Goal: Task Accomplishment & Management: Complete application form

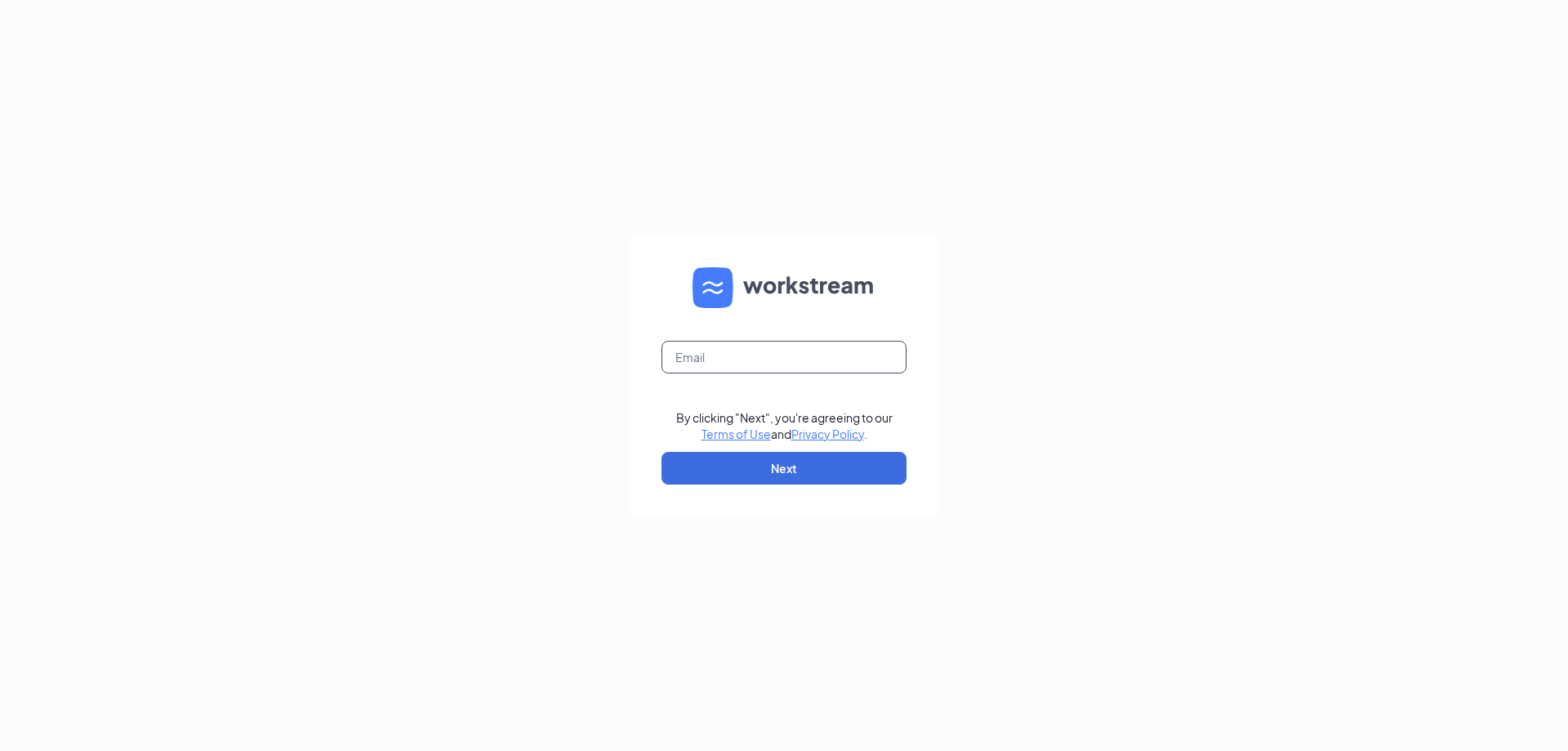
click at [762, 346] on input "text" at bounding box center [784, 357] width 245 height 32
type input "[EMAIL_ADDRESS][DOMAIN_NAME]"
drag, startPoint x: 792, startPoint y: 467, endPoint x: 788, endPoint y: 455, distance: 12.6
click at [791, 467] on button "Next" at bounding box center [784, 468] width 245 height 32
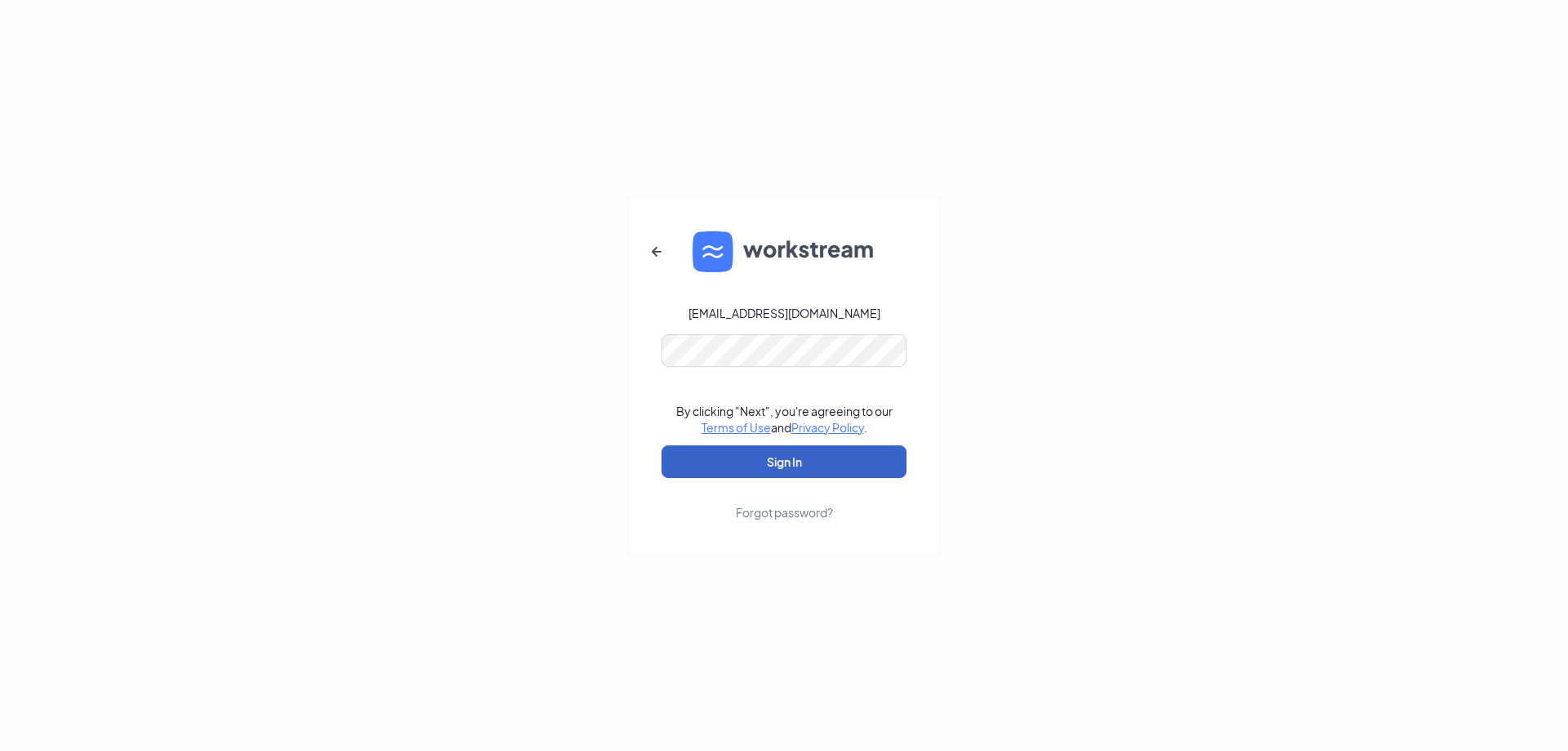
click at [787, 450] on button "Sign In" at bounding box center [784, 461] width 245 height 32
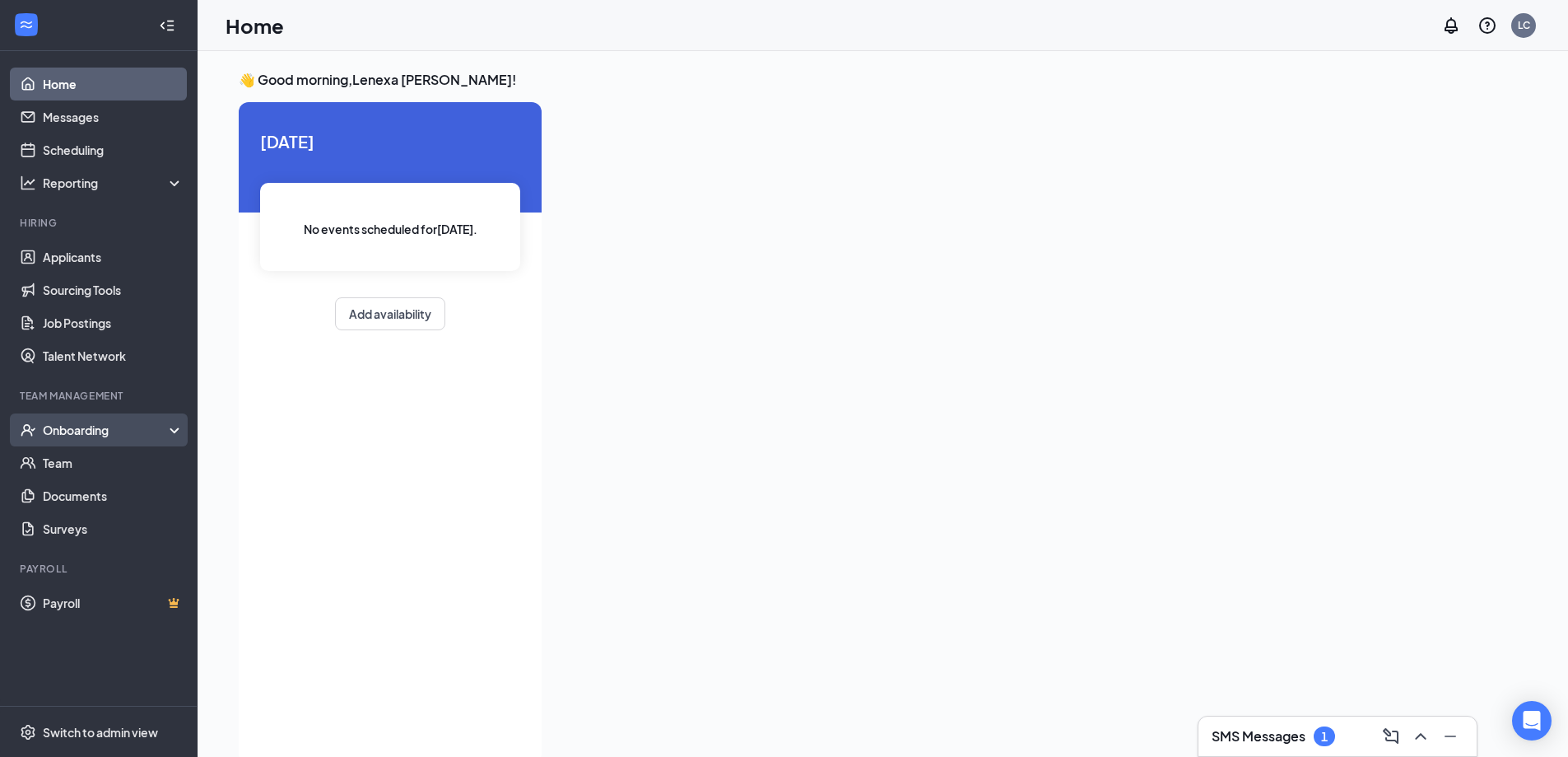
click at [96, 428] on div "Onboarding" at bounding box center [106, 430] width 127 height 16
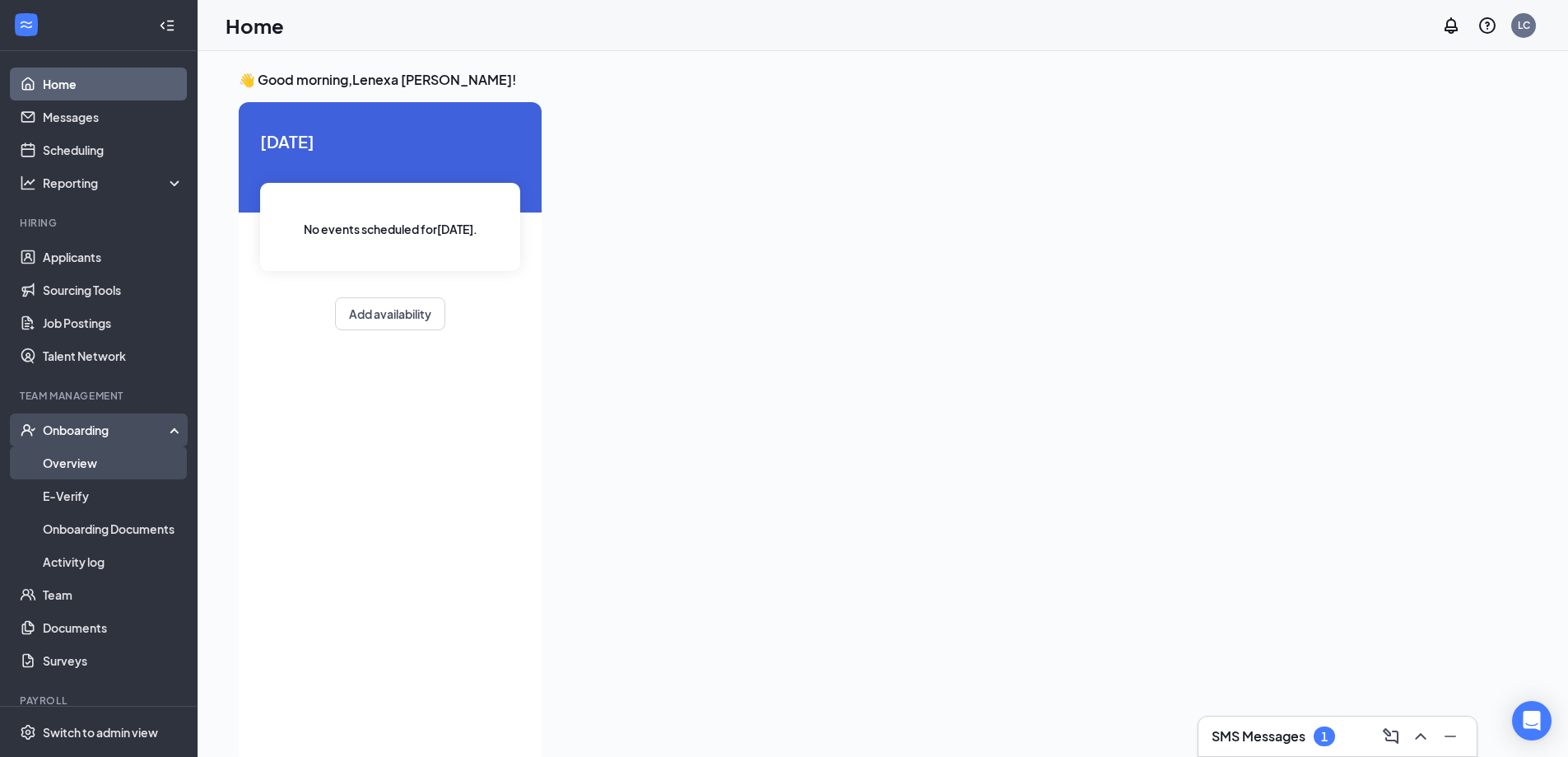
click at [94, 465] on link "Overview" at bounding box center [113, 462] width 140 height 32
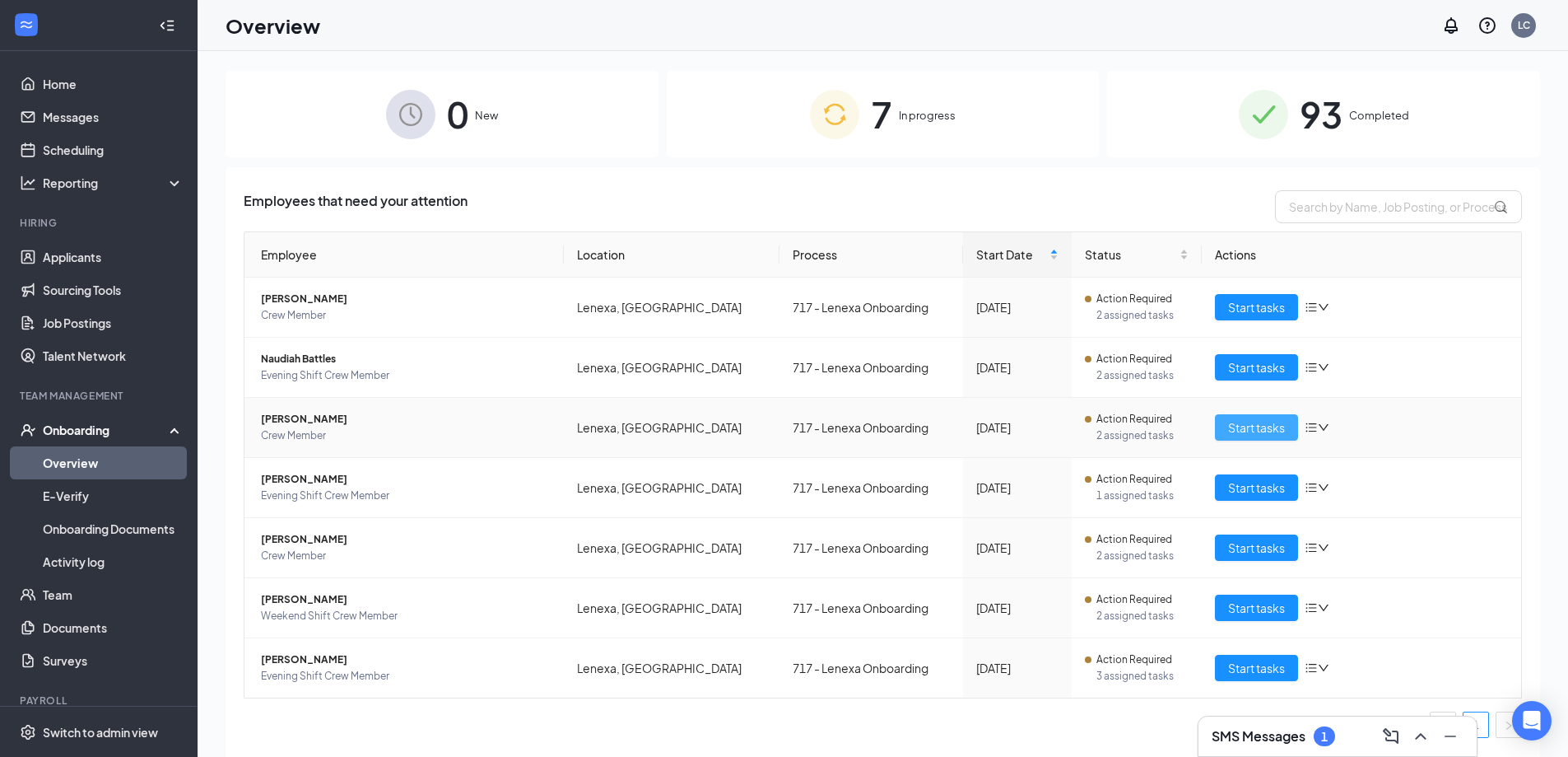
click at [1239, 434] on span "Start tasks" at bounding box center [1257, 427] width 57 height 18
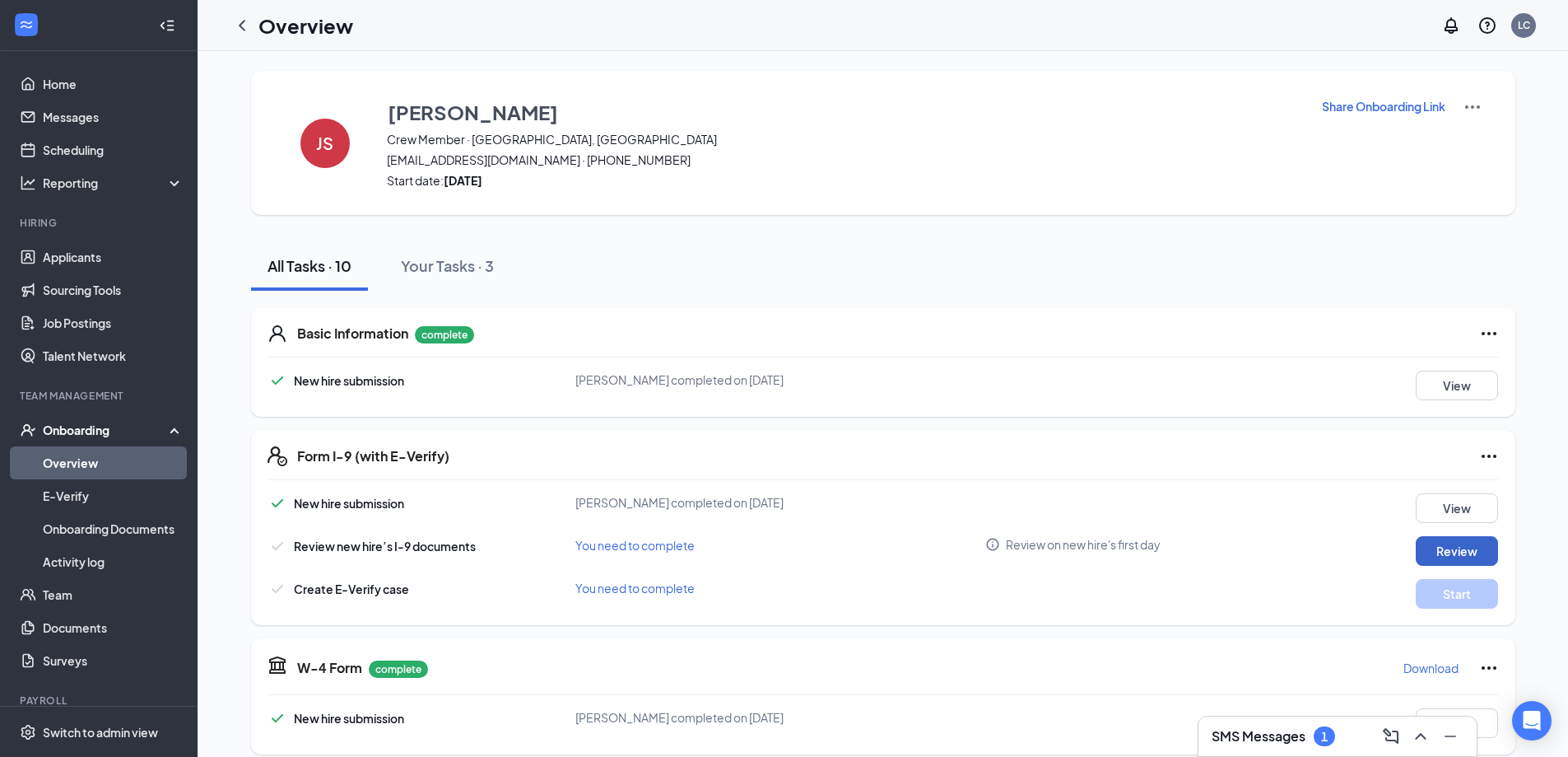
click at [1445, 552] on button "Review" at bounding box center [1456, 550] width 82 height 30
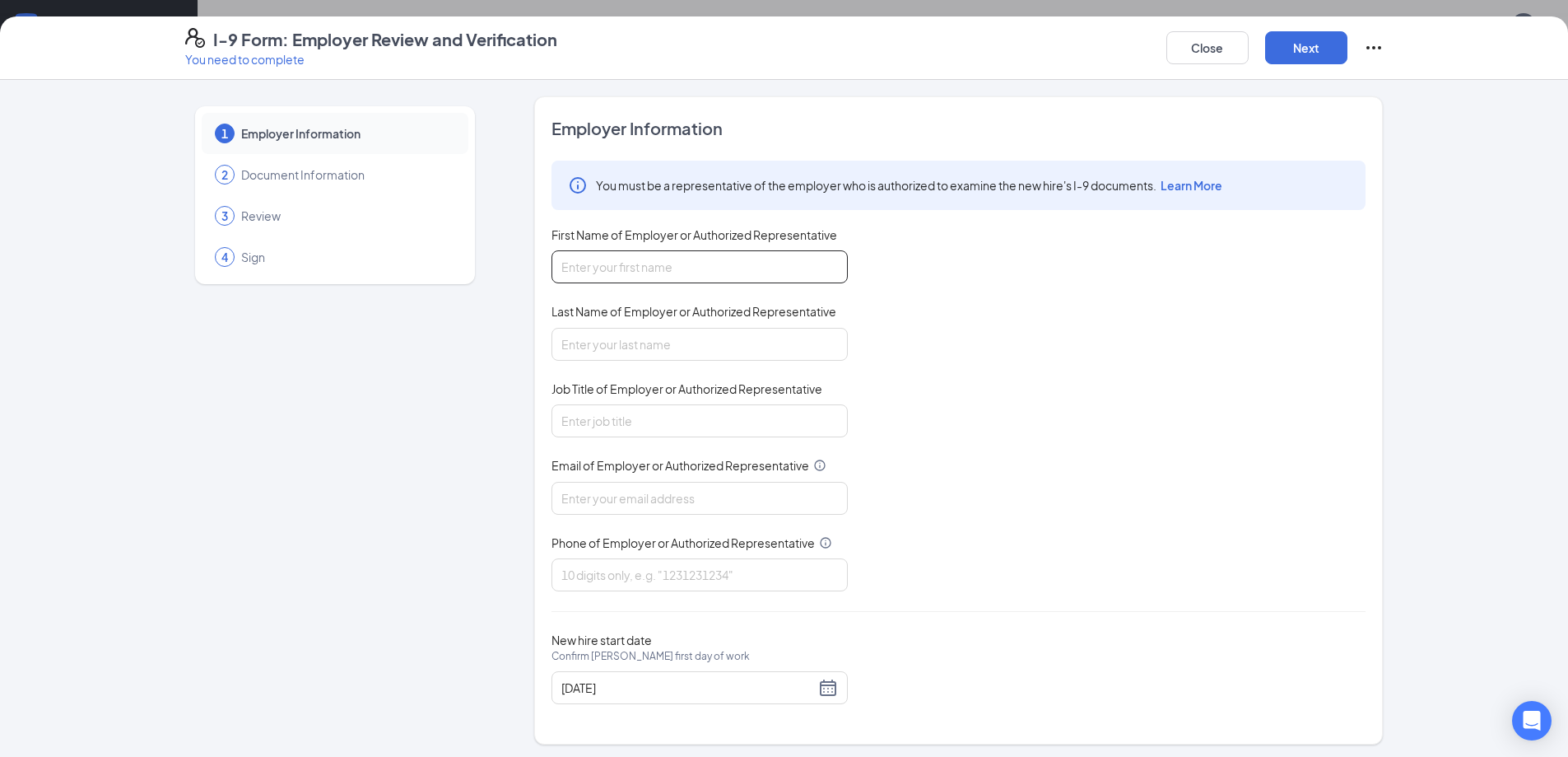
click at [722, 259] on input "First Name of Employer or Authorized Representative" at bounding box center [700, 266] width 296 height 32
type input "Culvers"
type input "Lenexa"
type input "[EMAIL_ADDRESS][DOMAIN_NAME]"
type input "9137660491"
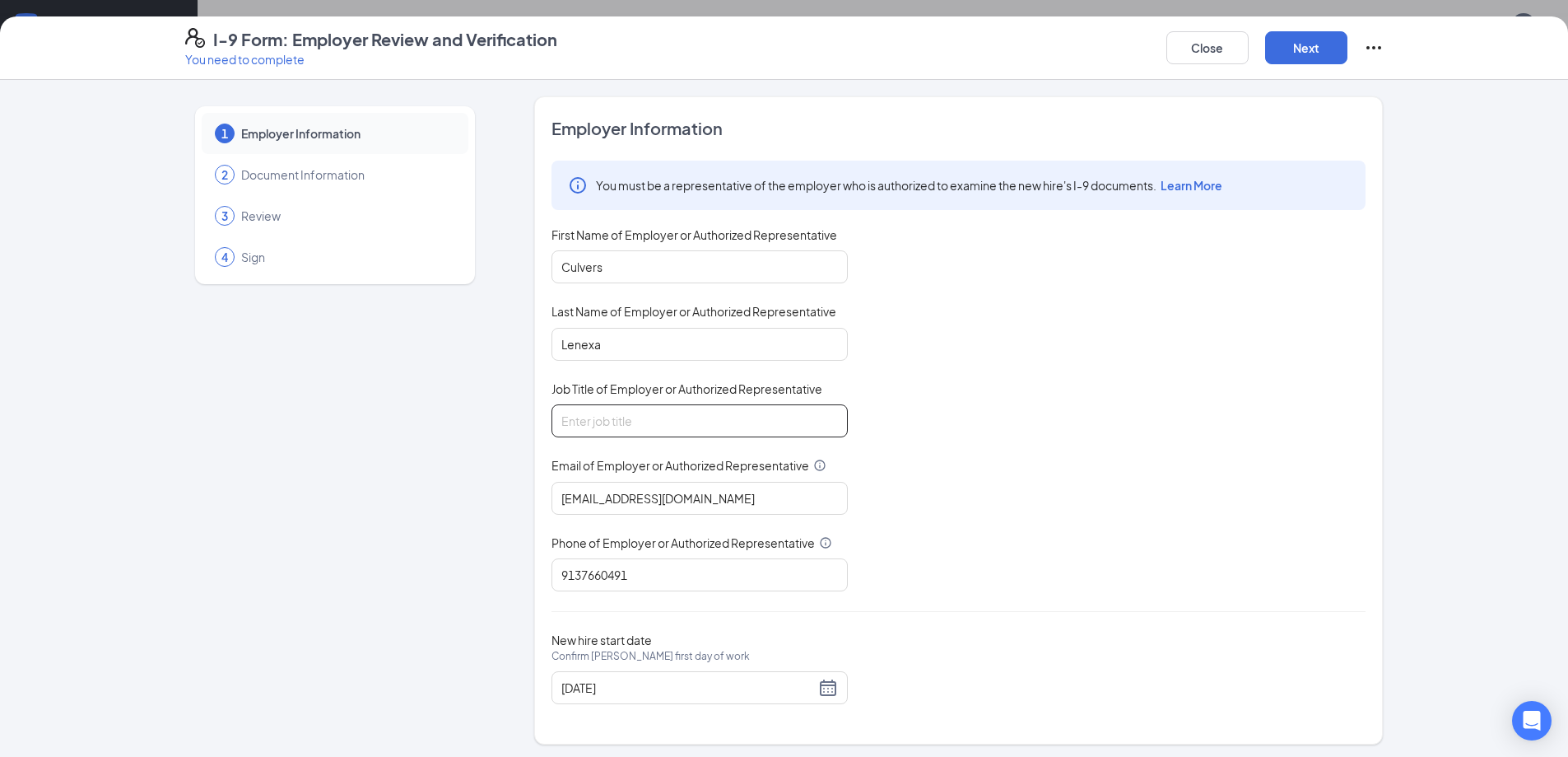
click at [688, 428] on input "Job Title of Employer or Authorized Representative" at bounding box center [700, 420] width 296 height 32
type input "Shift"
click at [1313, 53] on button "Next" at bounding box center [1307, 48] width 82 height 32
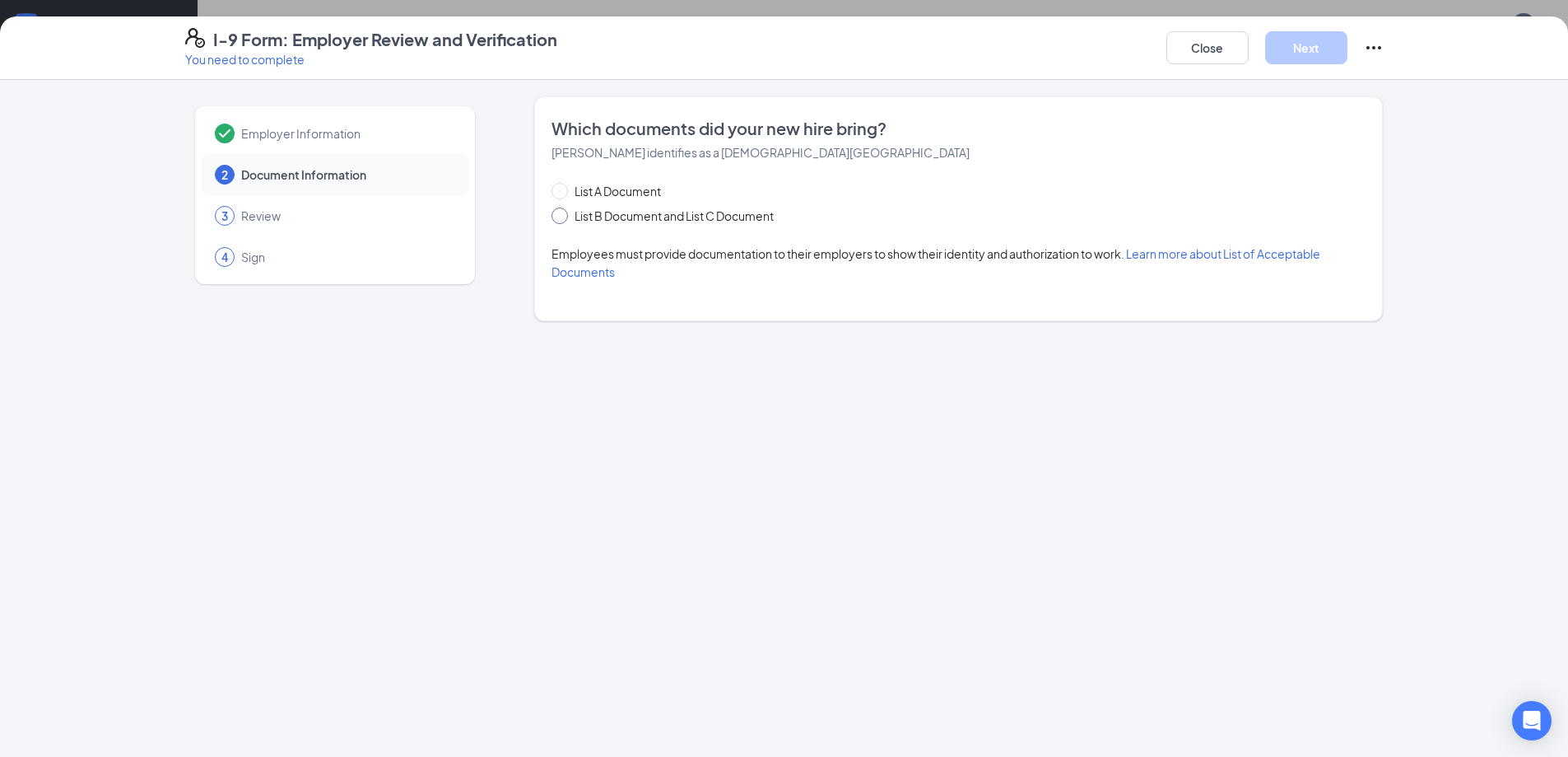
drag, startPoint x: 558, startPoint y: 224, endPoint x: 584, endPoint y: 221, distance: 26.2
click at [557, 223] on label "List B Document and List C Document" at bounding box center [666, 215] width 229 height 18
click at [557, 219] on input "List B Document and List C Document" at bounding box center [557, 213] width 11 height 11
radio input "true"
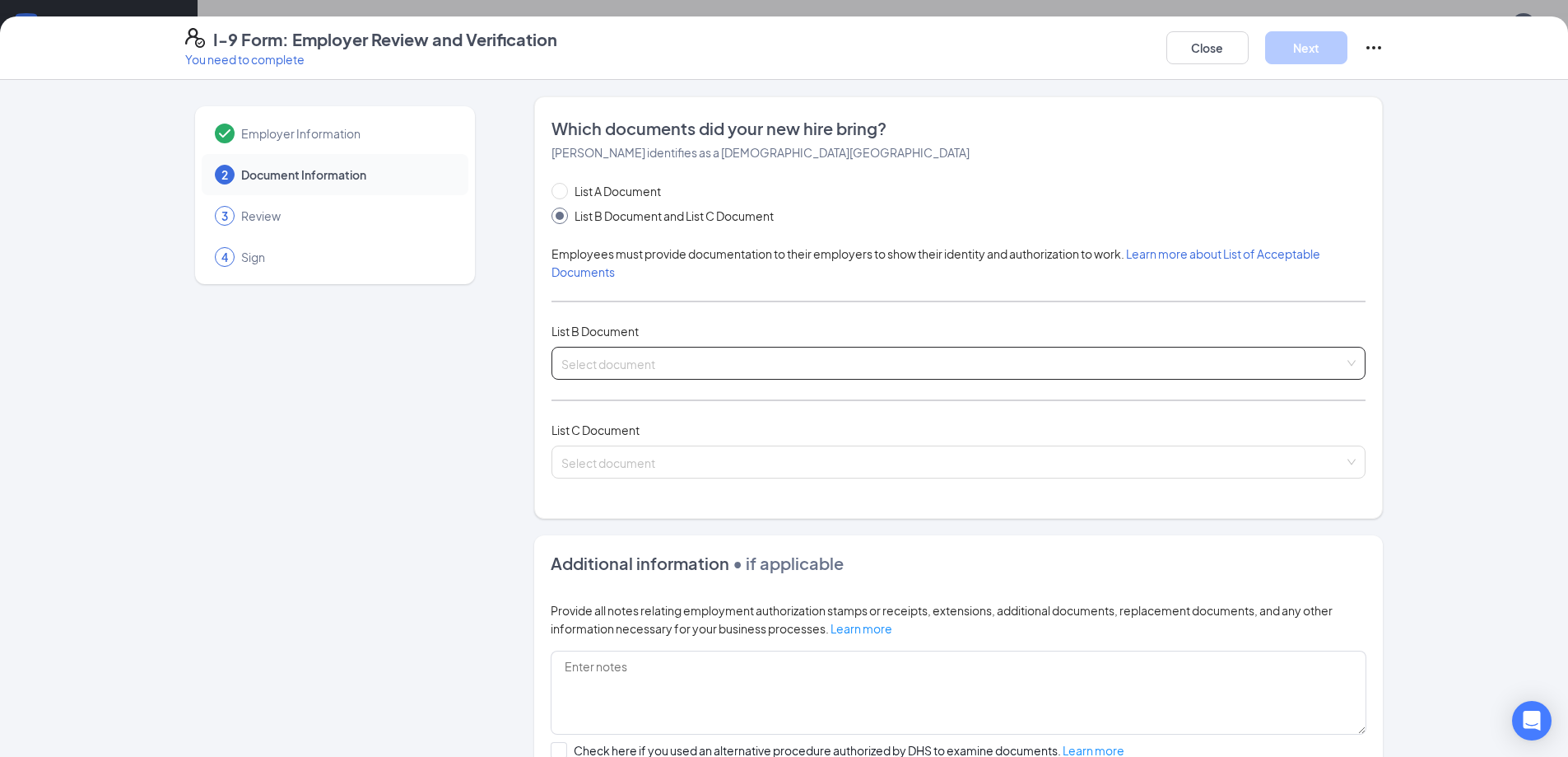
click at [631, 349] on input "search" at bounding box center [952, 360] width 783 height 25
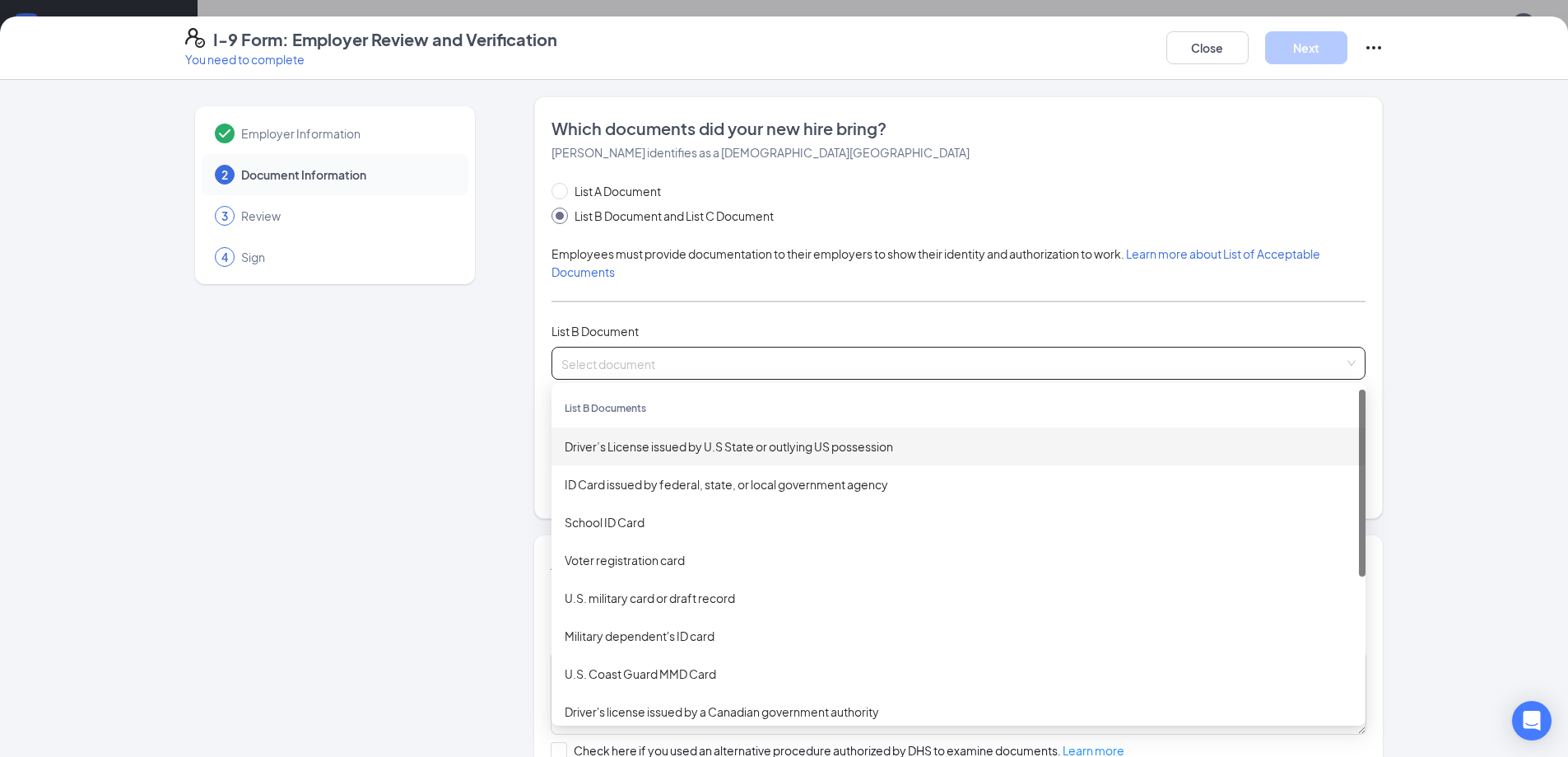
click at [649, 444] on div "Driver’s License issued by U.S State or outlying US possession" at bounding box center [958, 446] width 787 height 18
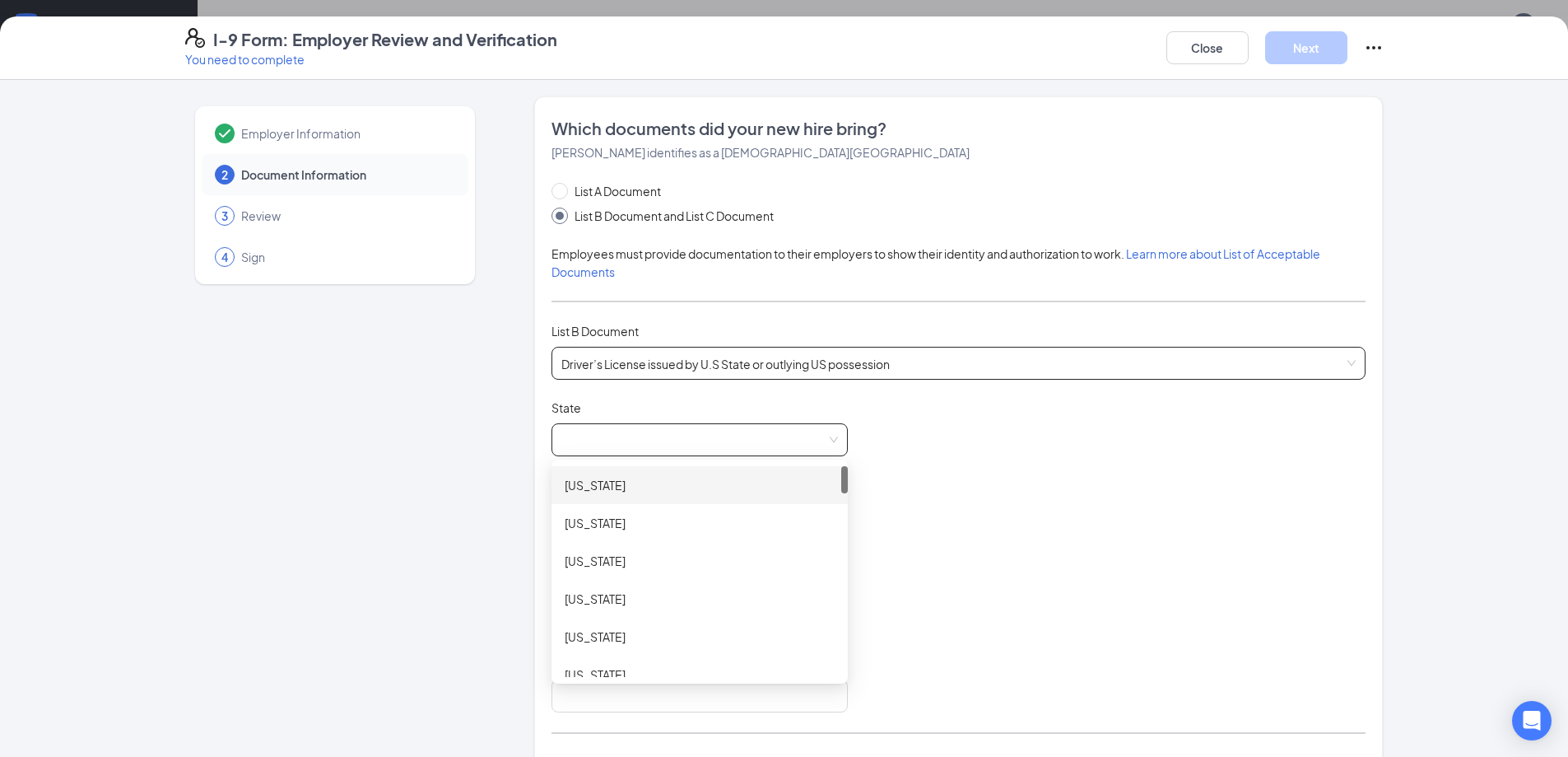
click at [589, 446] on span at bounding box center [700, 439] width 277 height 32
click at [774, 432] on span at bounding box center [700, 439] width 277 height 32
click at [809, 452] on span at bounding box center [700, 439] width 277 height 32
click at [645, 439] on span at bounding box center [700, 439] width 277 height 32
click at [652, 433] on span at bounding box center [700, 439] width 277 height 32
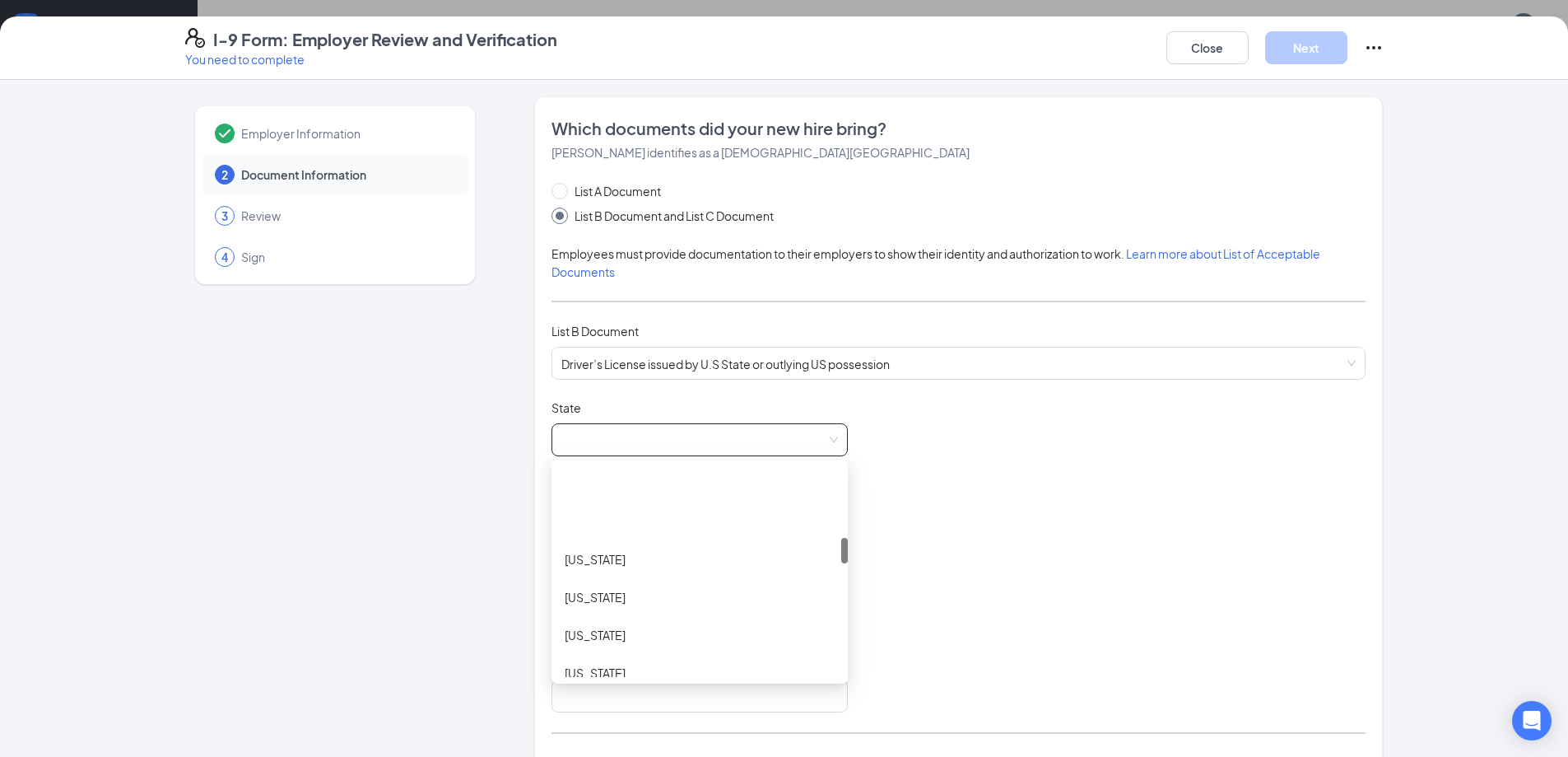
scroll to position [659, 0]
click at [577, 497] on div "[US_STATE]" at bounding box center [700, 508] width 296 height 38
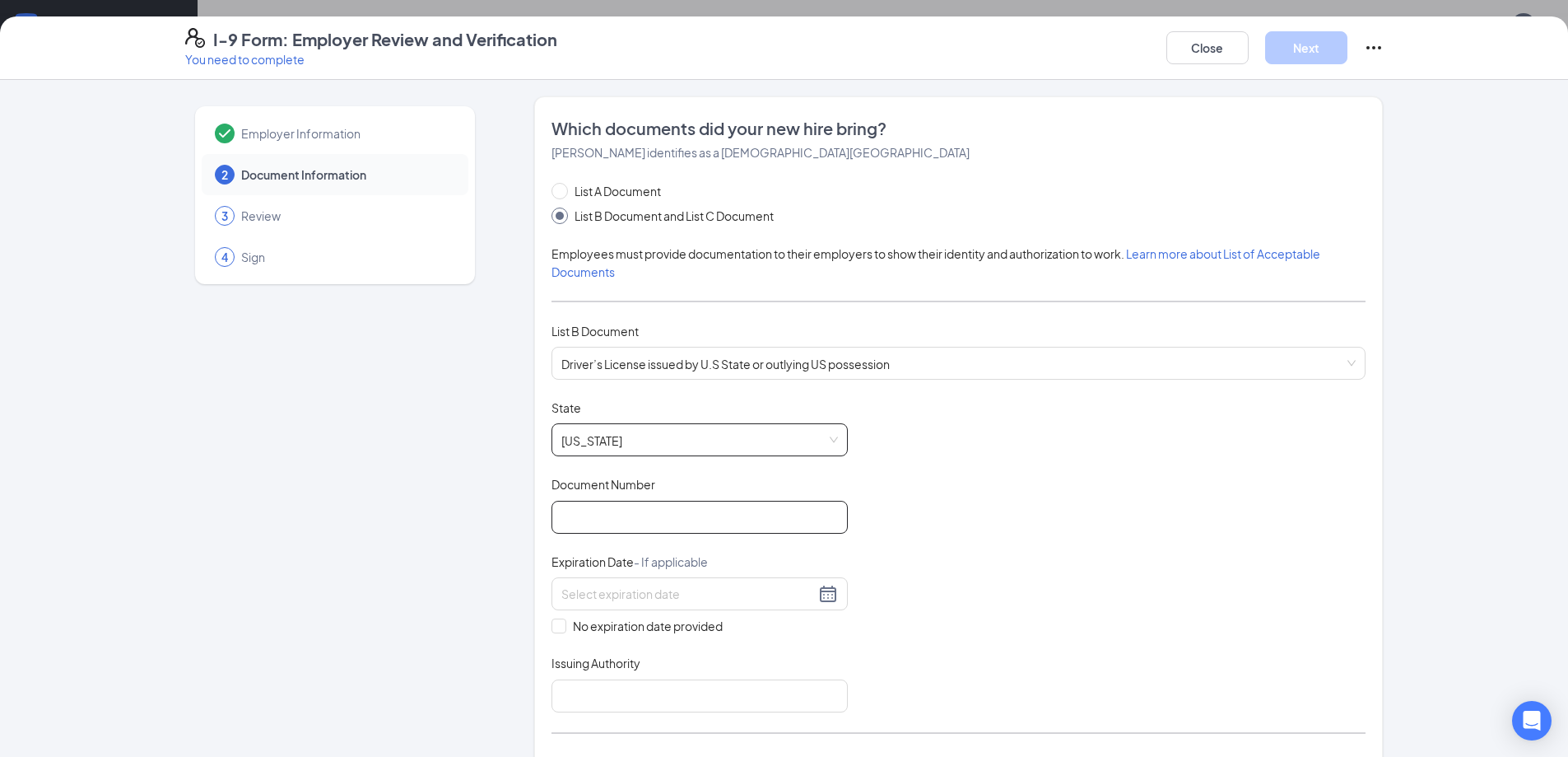
click at [613, 514] on input "Document Number" at bounding box center [700, 516] width 296 height 32
drag, startPoint x: 541, startPoint y: 519, endPoint x: 572, endPoint y: 521, distance: 31.1
click at [552, 521] on div "Which documents did your new hire bring? [PERSON_NAME] identifies as a [DEMOGRA…" at bounding box center [958, 473] width 848 height 755
click at [572, 521] on input "Document Number" at bounding box center [700, 516] width 296 height 32
type input "k04464026"
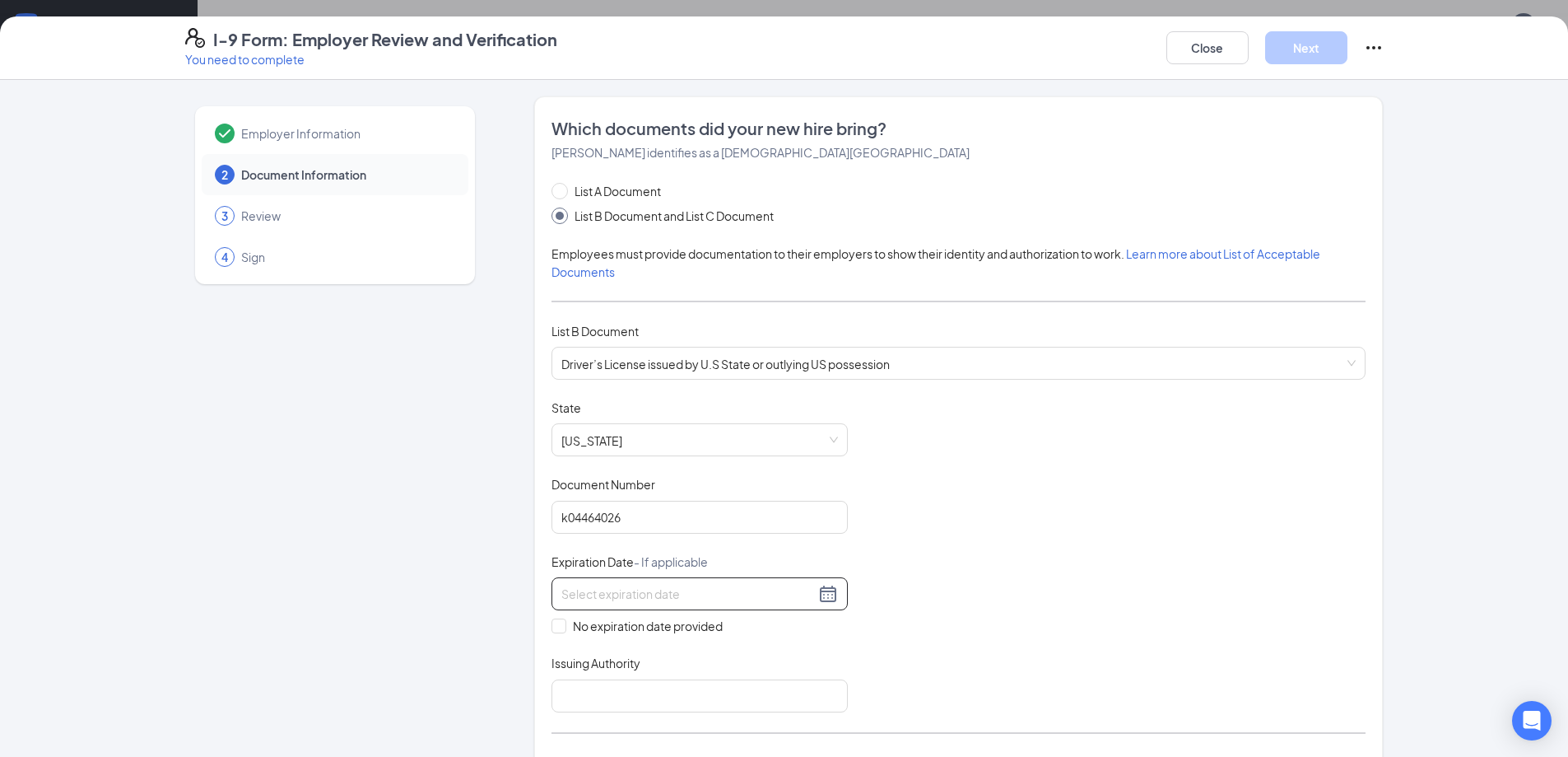
click at [652, 599] on input at bounding box center [688, 593] width 254 height 18
click at [675, 545] on button "2025" at bounding box center [675, 547] width 29 height 32
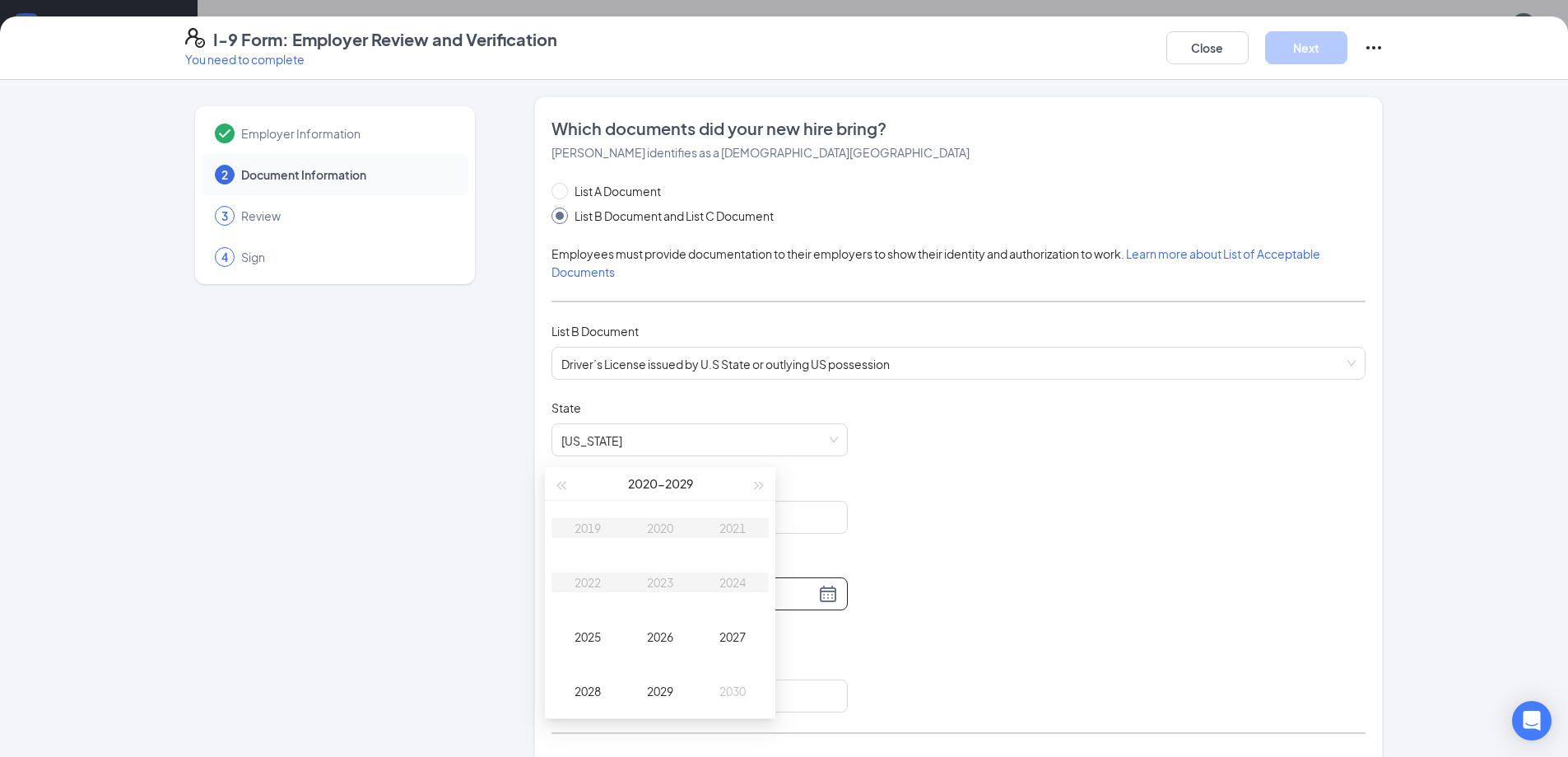
scroll to position [247, 0]
type input "[DATE]"
click at [681, 620] on div "2026" at bounding box center [660, 618] width 50 height 20
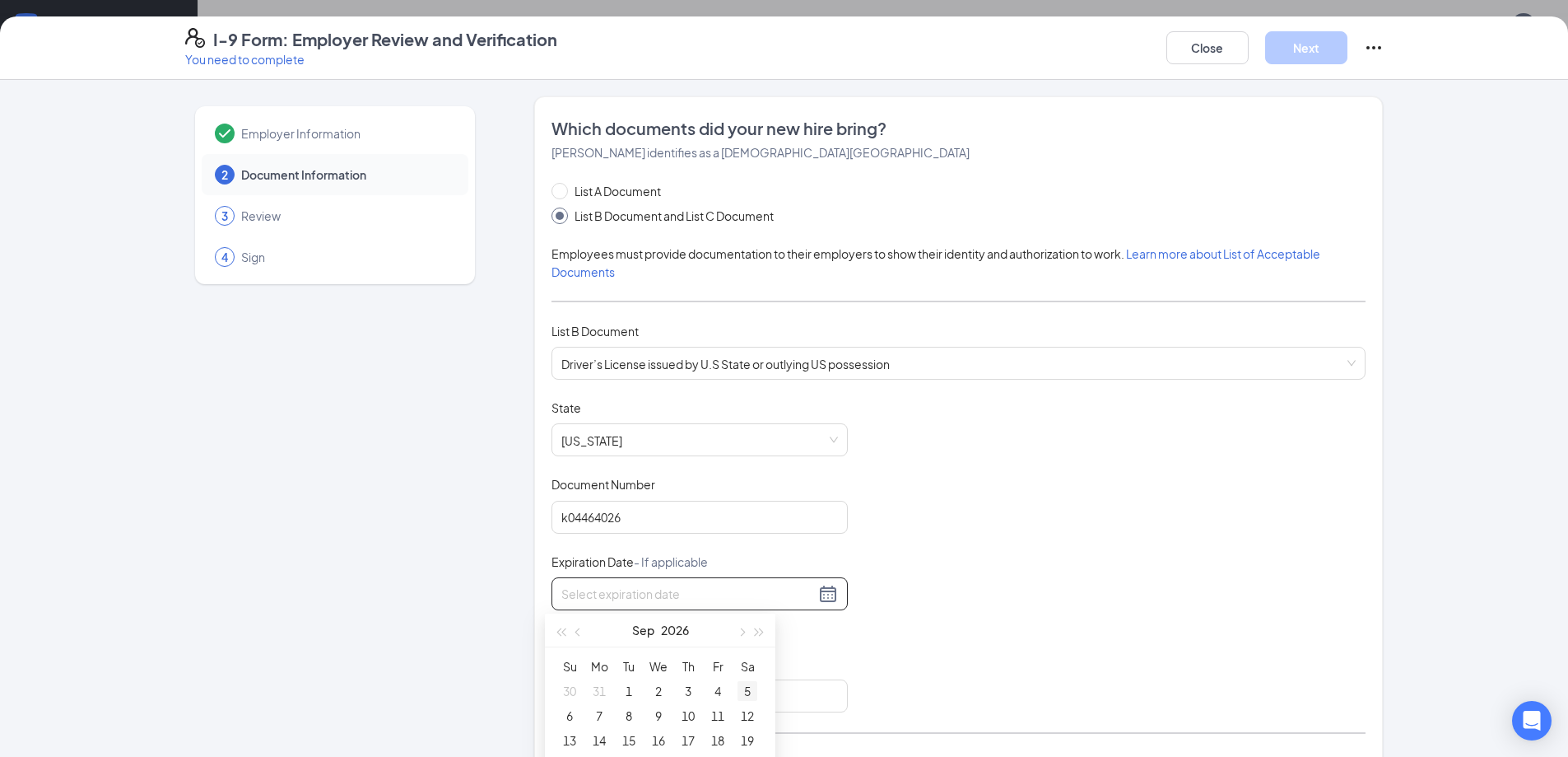
type input "[DATE]"
click at [658, 717] on div "9" at bounding box center [659, 715] width 20 height 20
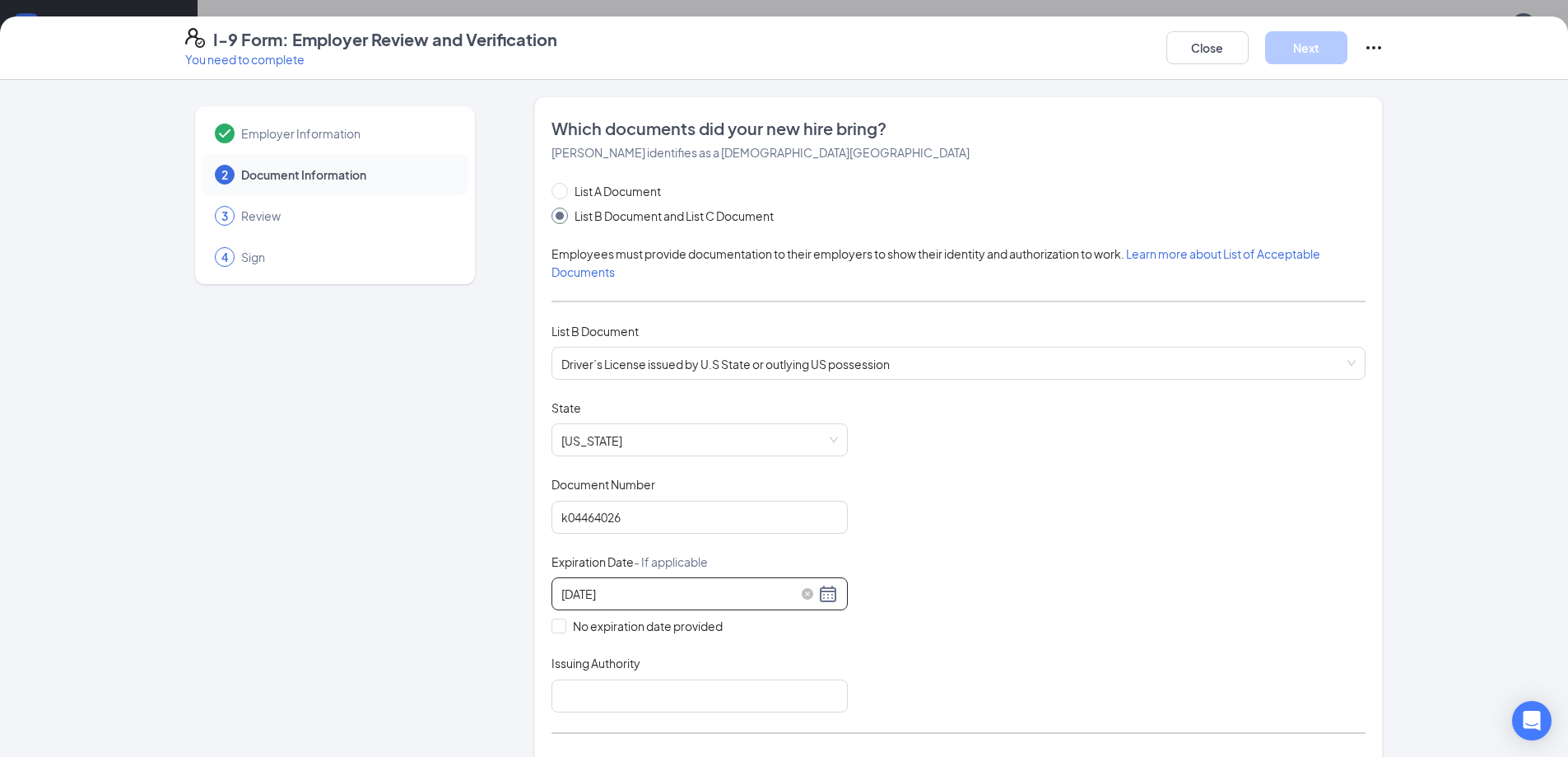
click at [825, 599] on div "[DATE]" at bounding box center [700, 593] width 277 height 20
click at [679, 625] on button "2026" at bounding box center [675, 630] width 28 height 32
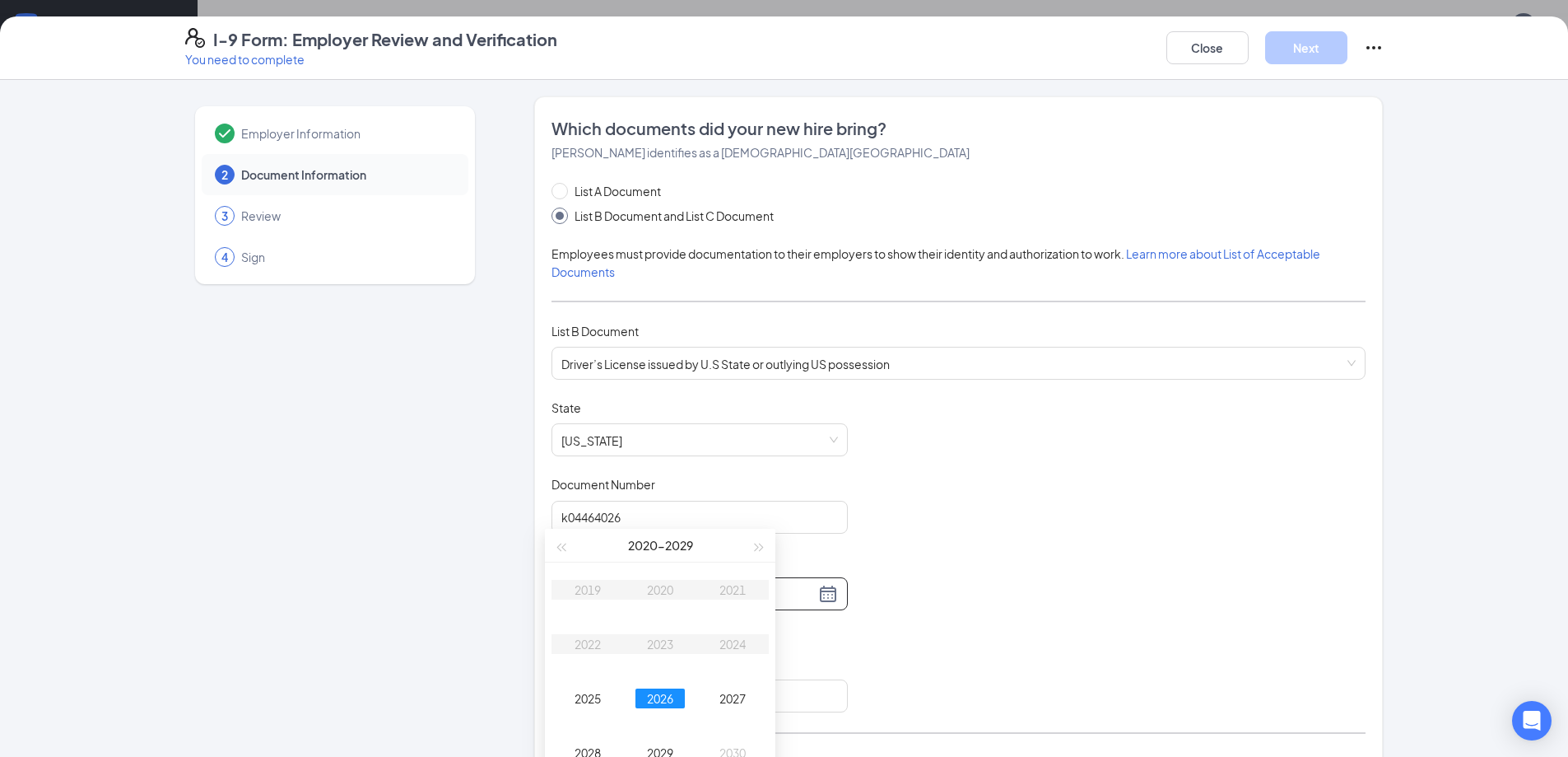
scroll to position [411, 0]
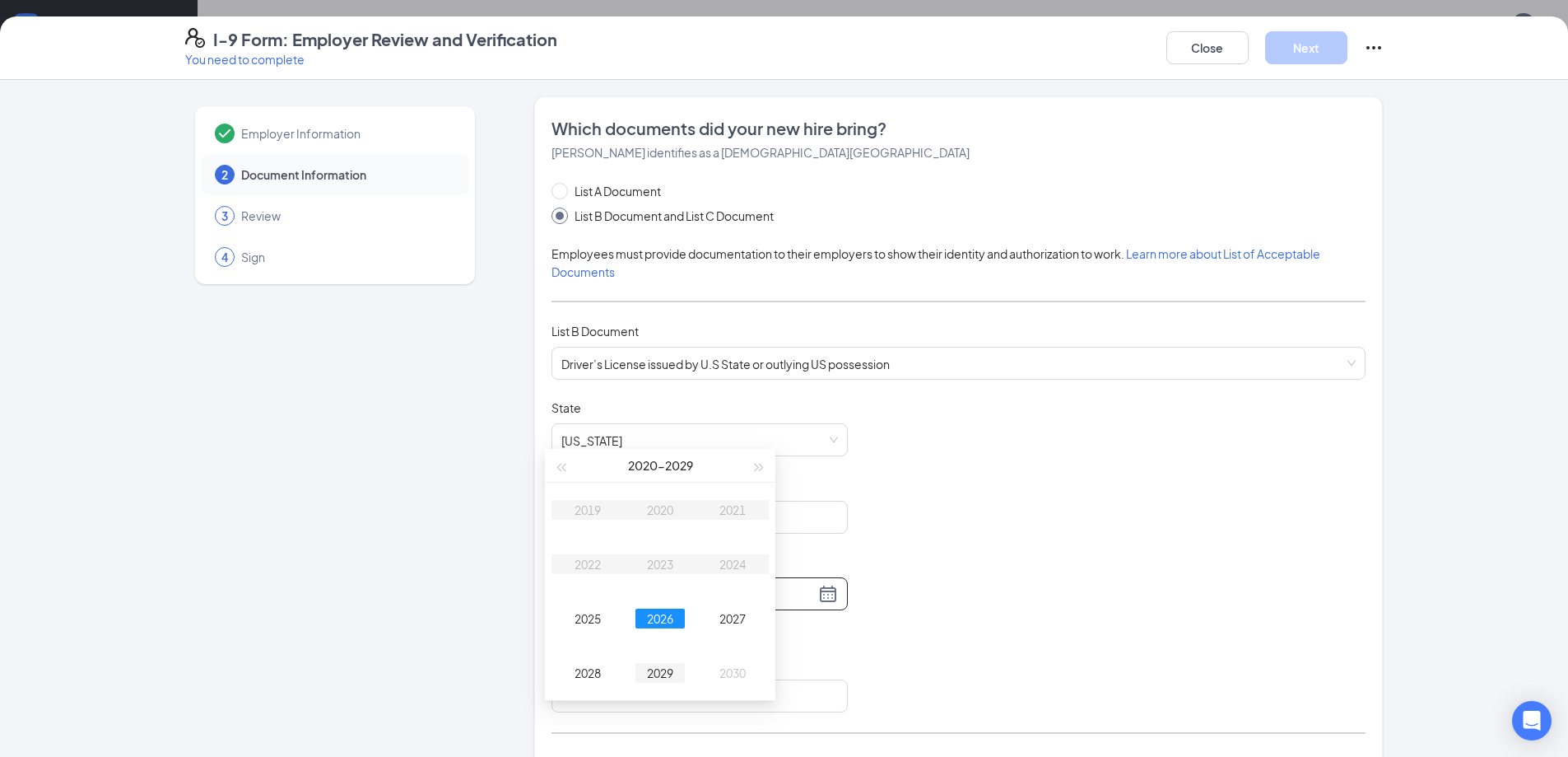
click at [667, 673] on div "2029" at bounding box center [660, 672] width 50 height 20
drag, startPoint x: 571, startPoint y: 658, endPoint x: 925, endPoint y: 651, distance: 354.1
click at [572, 657] on div "9" at bounding box center [569, 658] width 20 height 20
type input "[DATE]"
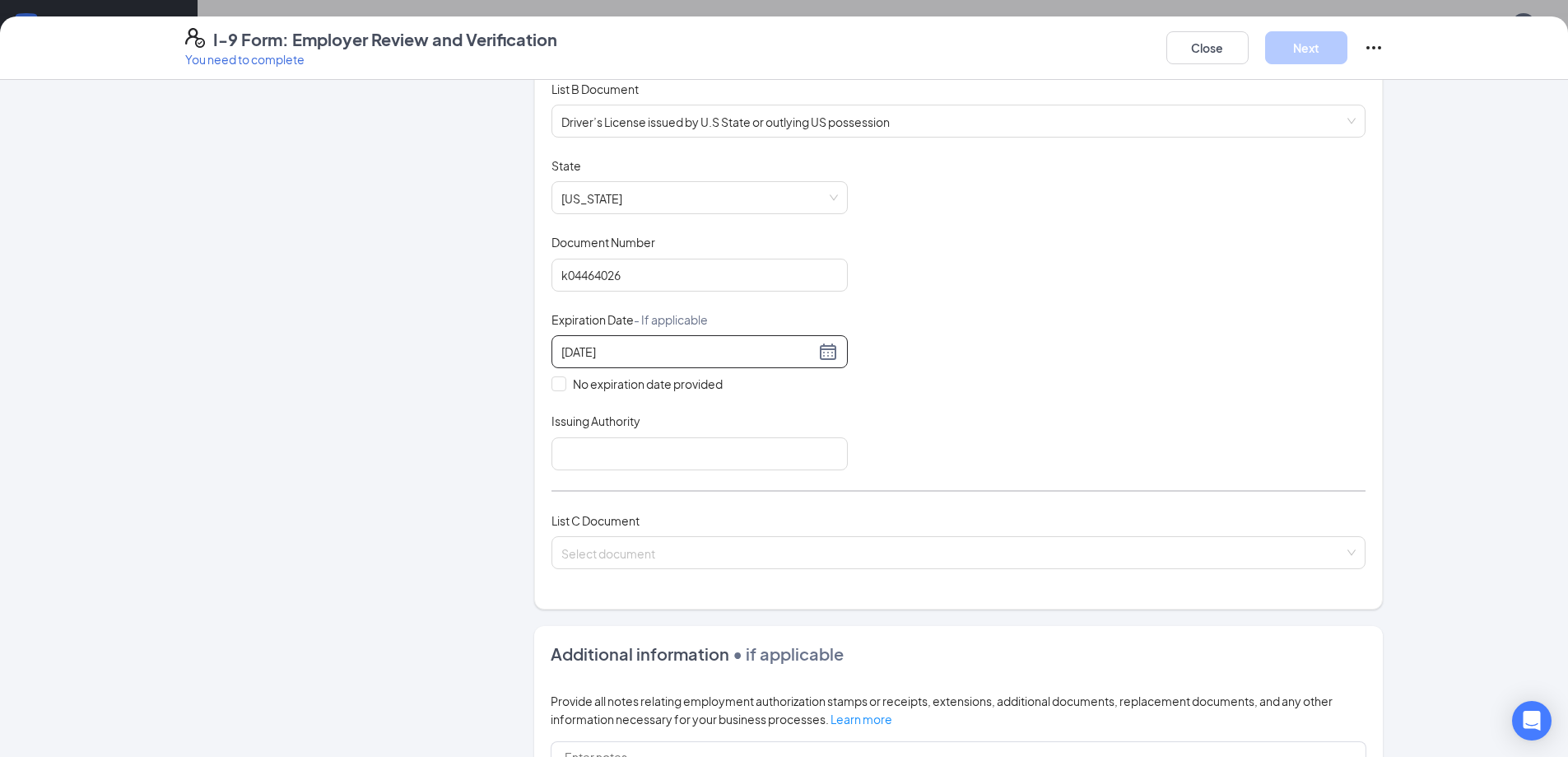
scroll to position [247, 0]
click at [685, 546] on input "search" at bounding box center [952, 544] width 783 height 25
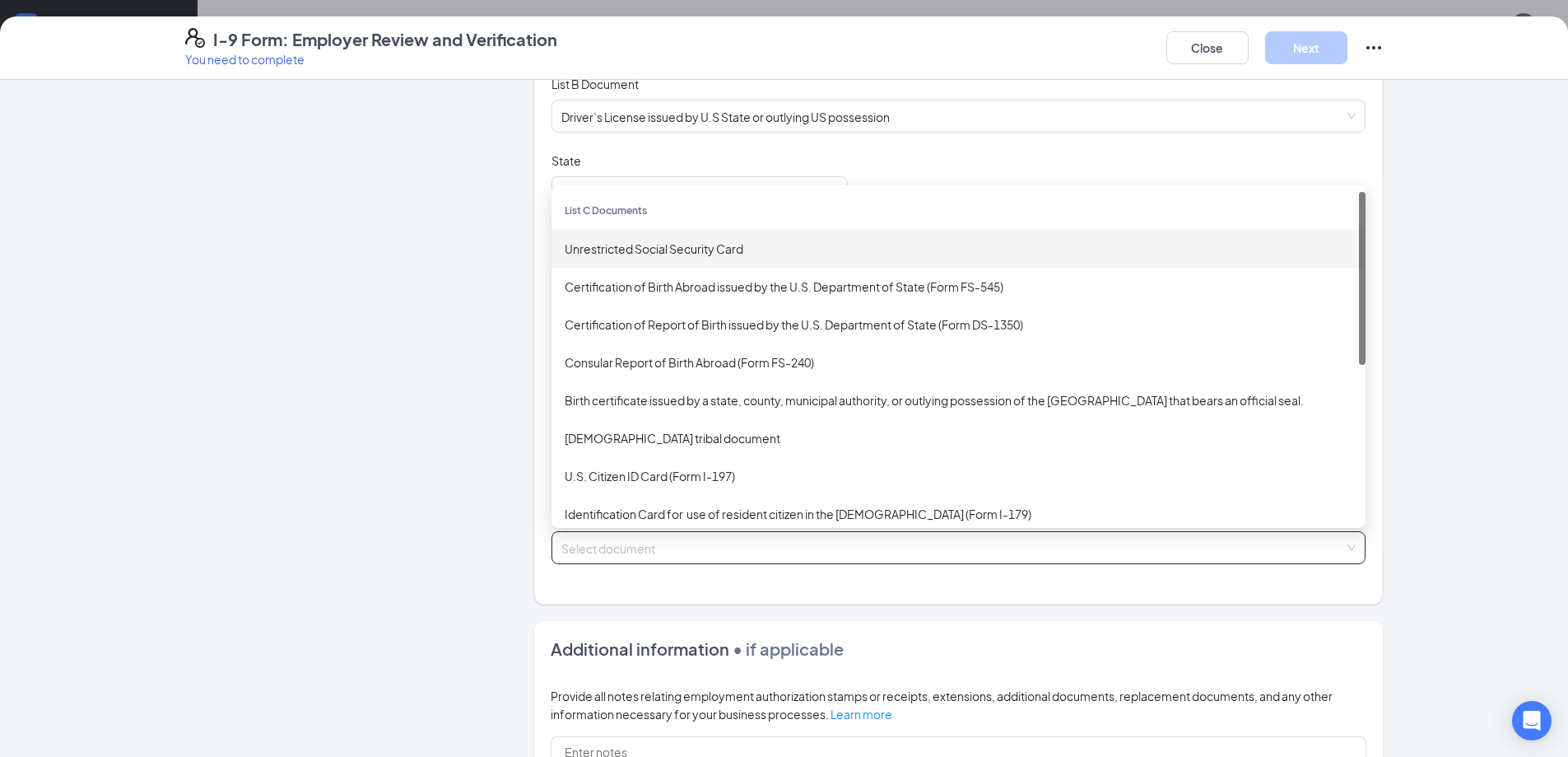
click at [632, 254] on div "Unrestricted Social Security Card" at bounding box center [958, 248] width 787 height 18
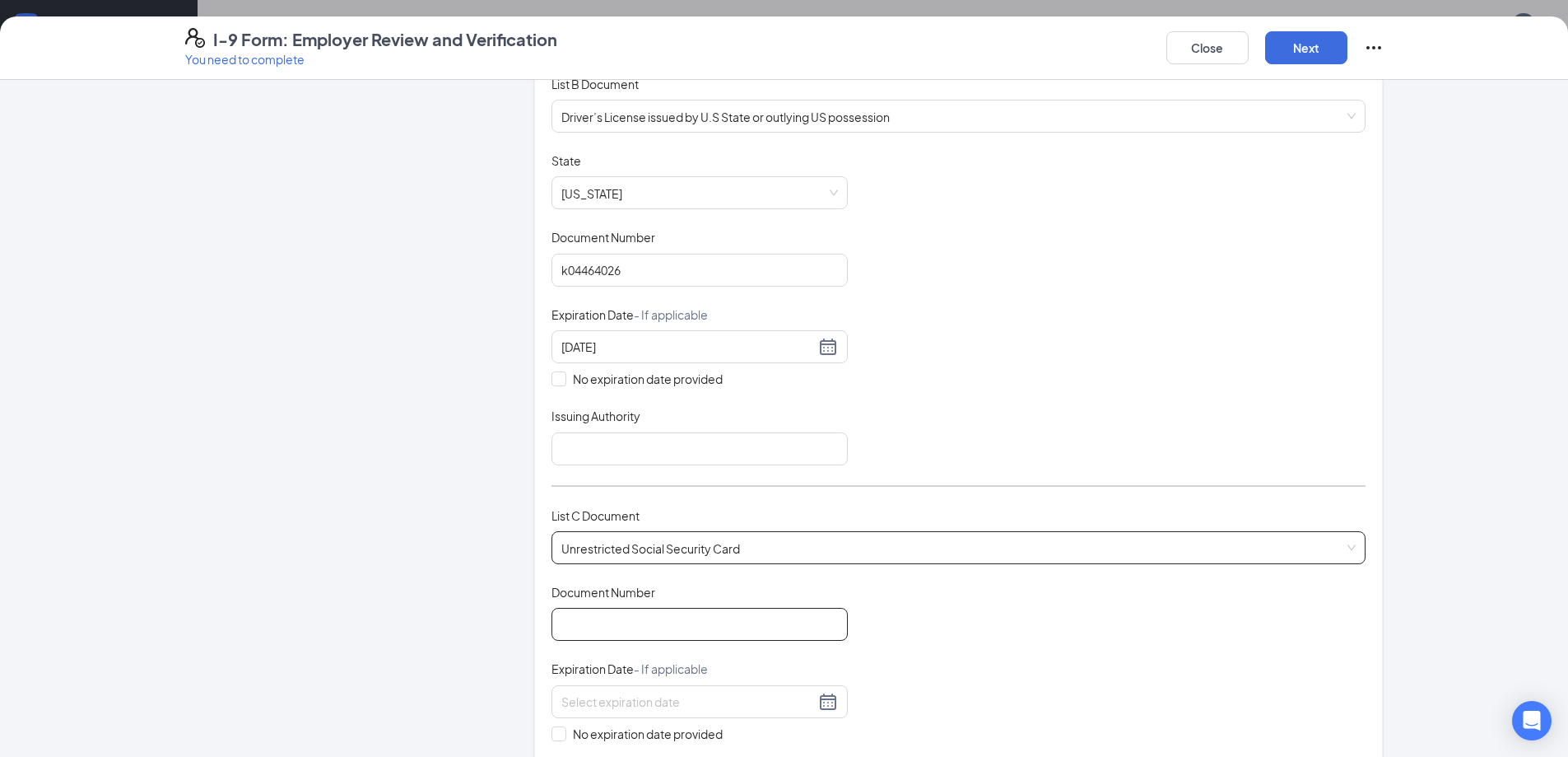
click at [646, 631] on input "Document Number" at bounding box center [700, 623] width 296 height 32
type input "513293372"
click at [566, 732] on span "No expiration date provided" at bounding box center [647, 733] width 163 height 18
click at [563, 732] on input "No expiration date provided" at bounding box center [557, 732] width 11 height 11
checkbox input "true"
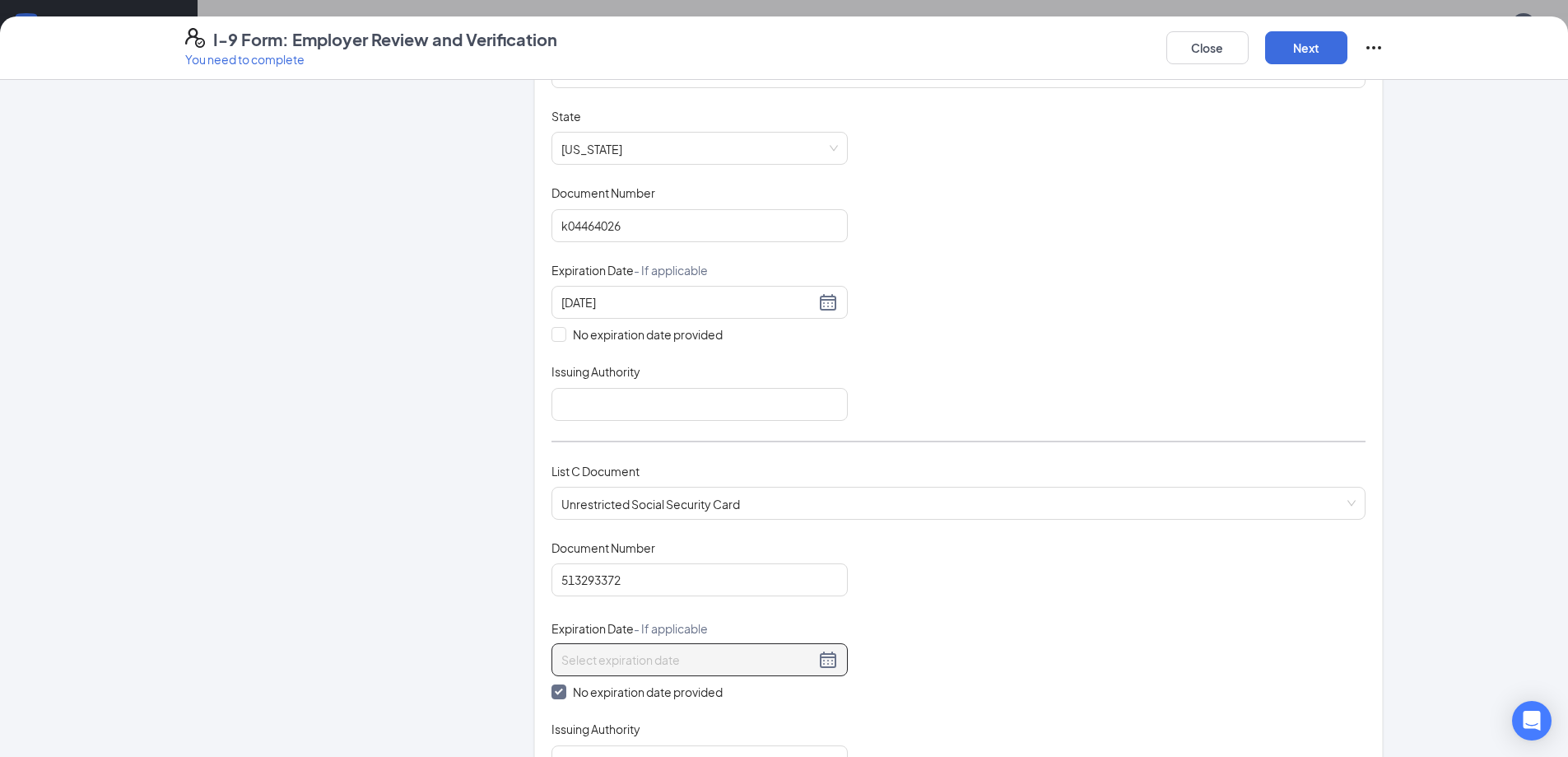
scroll to position [411, 0]
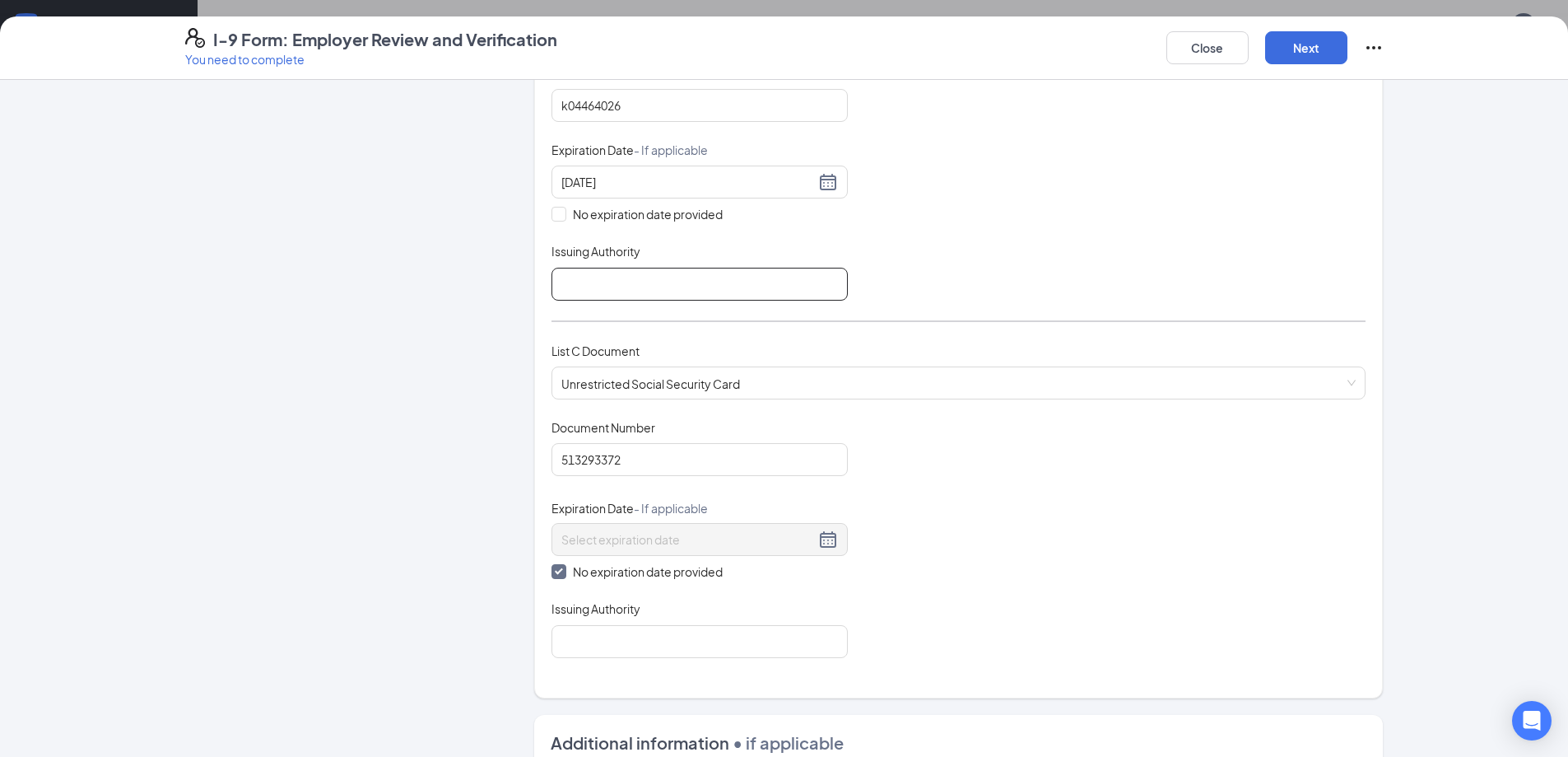
click at [614, 289] on input "Issuing Authority" at bounding box center [700, 284] width 296 height 32
type input "[US_STATE]"
click at [649, 629] on input "Issuing Authority" at bounding box center [700, 641] width 296 height 32
type input "social security administration"
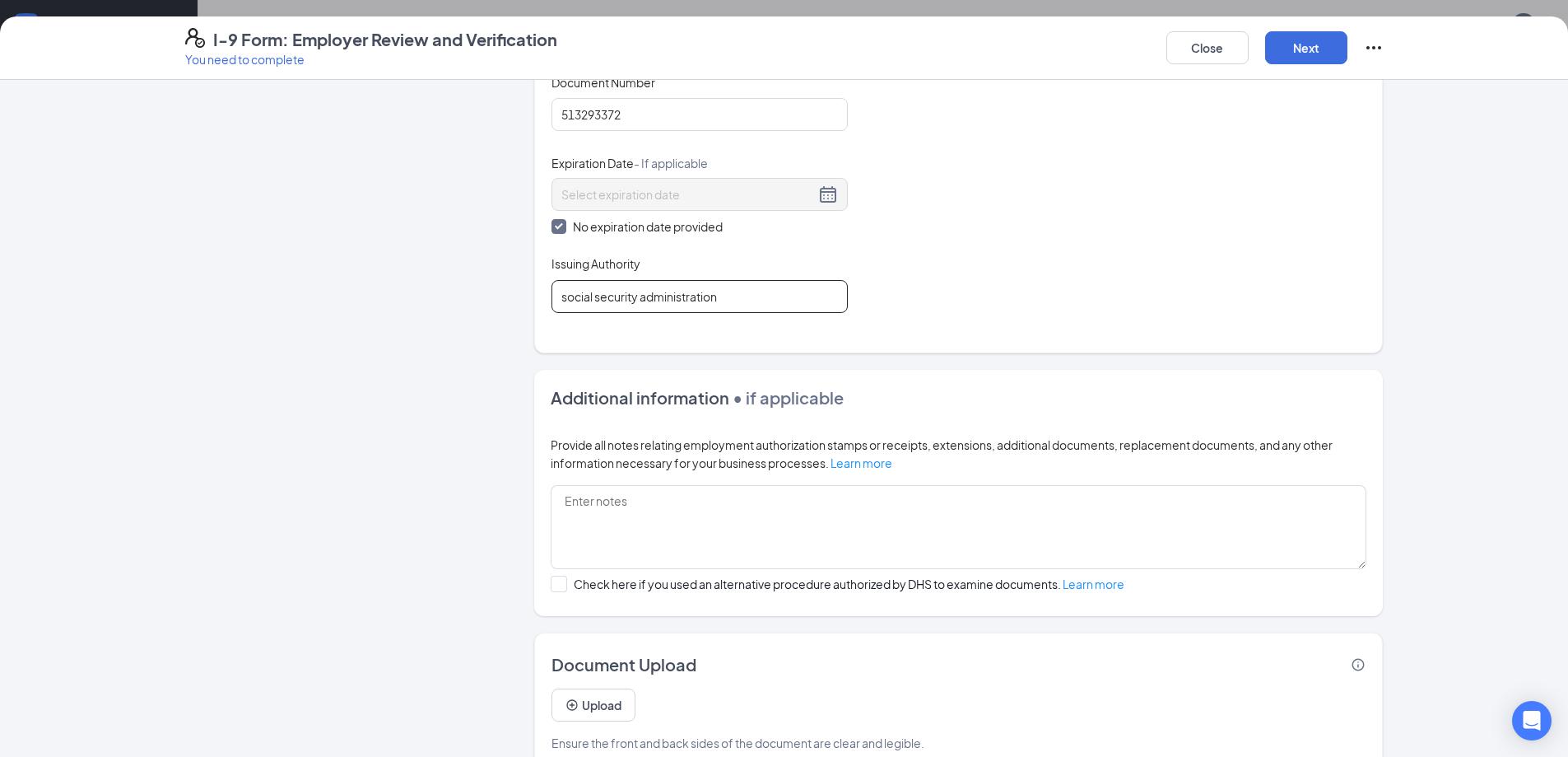
scroll to position [789, 0]
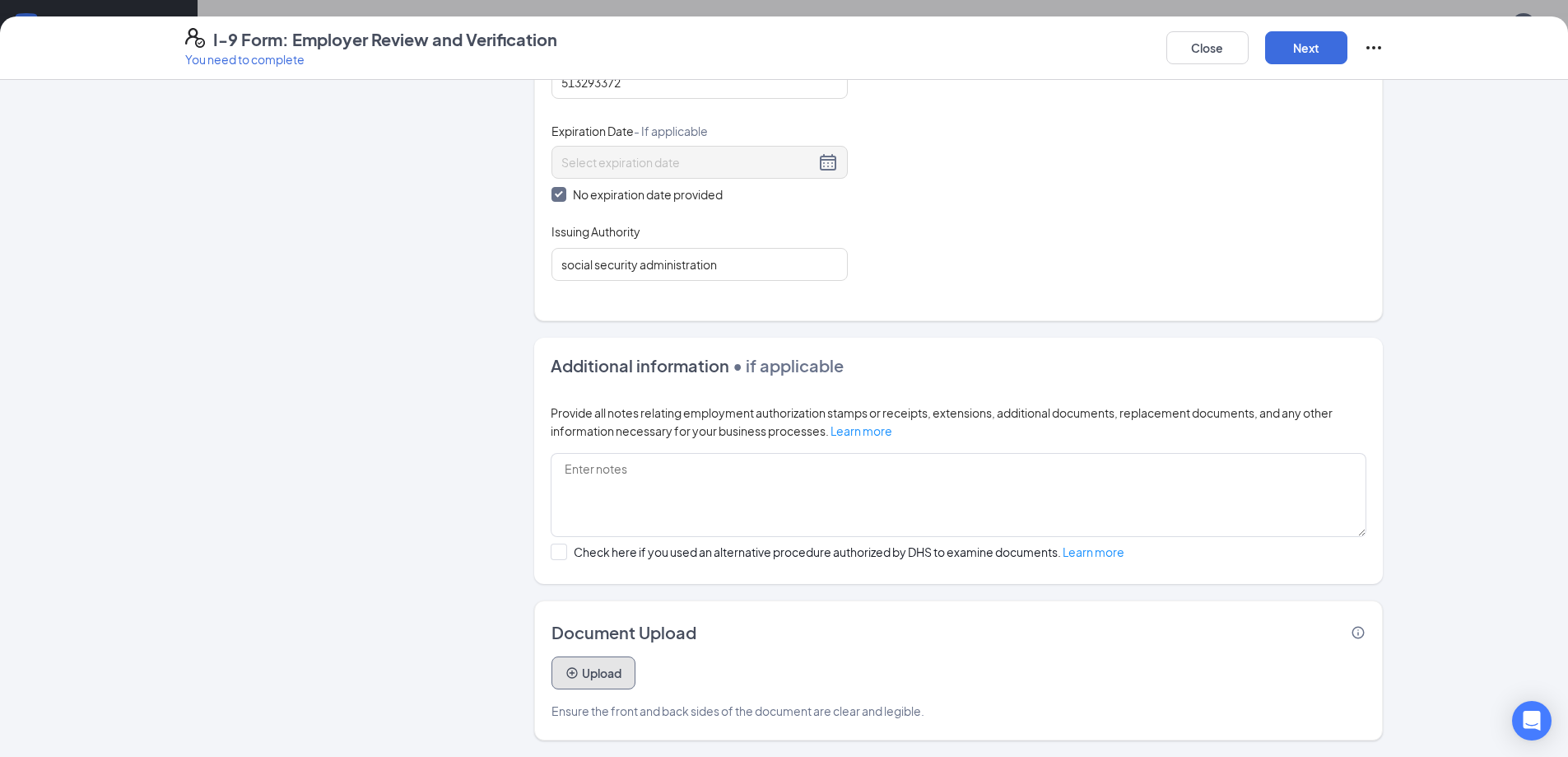
click at [565, 679] on icon "PlusCircle" at bounding box center [572, 673] width 13 height 13
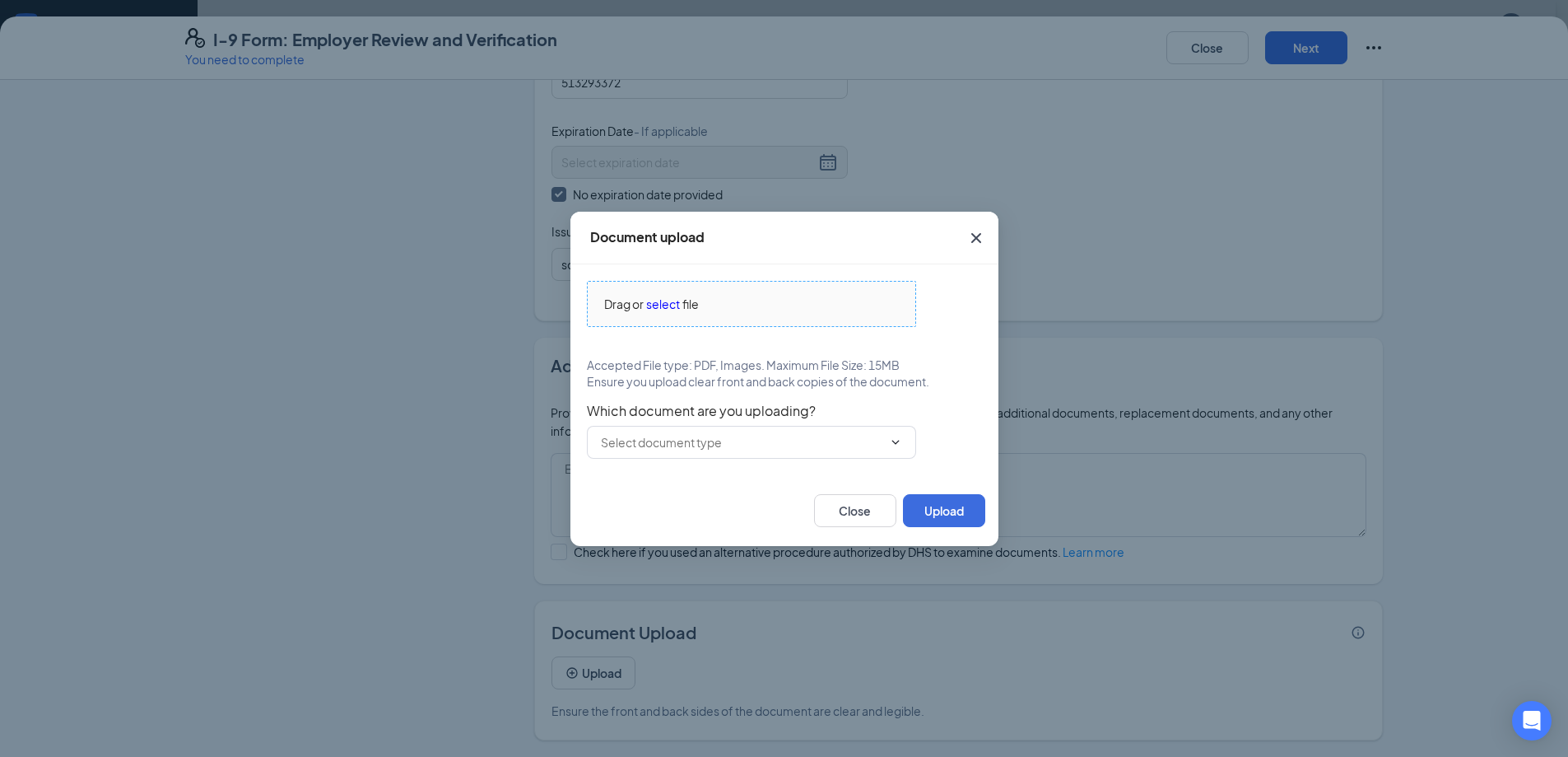
click at [751, 310] on div "Drag or select file" at bounding box center [751, 304] width 327 height 18
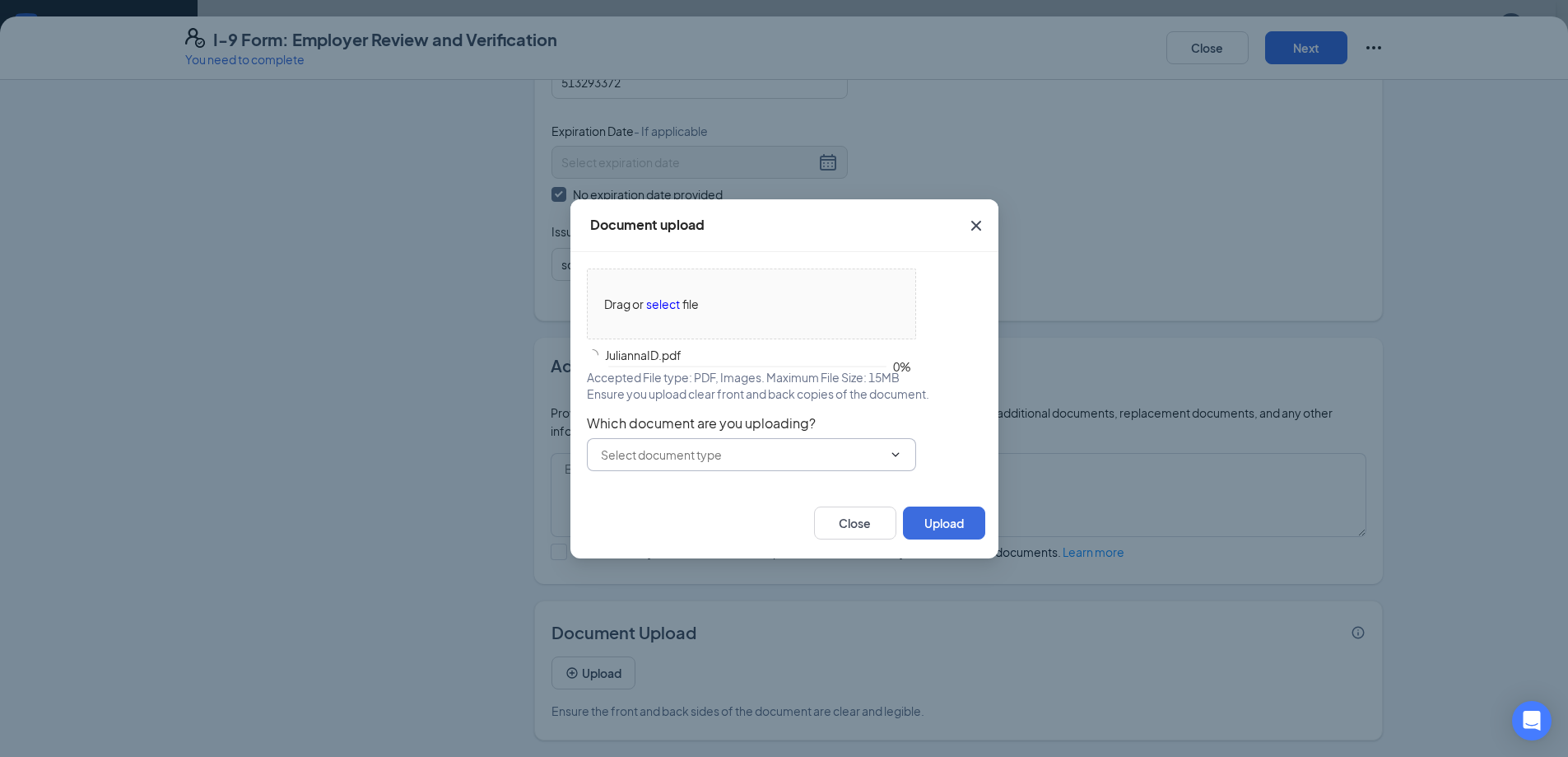
click at [806, 442] on span at bounding box center [751, 454] width 329 height 32
click at [730, 446] on input "text" at bounding box center [742, 454] width 282 height 18
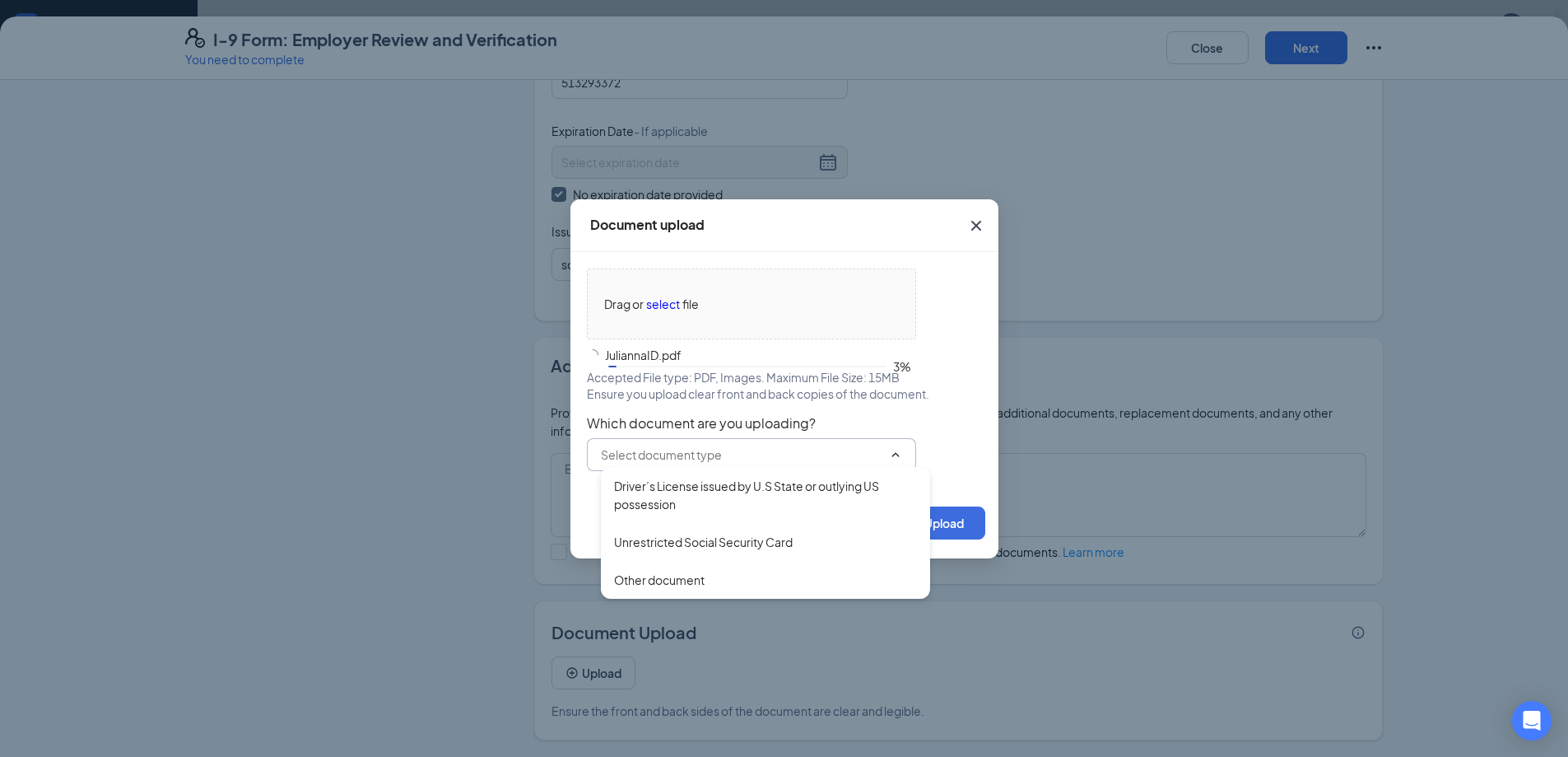
drag, startPoint x: 698, startPoint y: 497, endPoint x: 818, endPoint y: 515, distance: 121.3
click at [698, 496] on div "Driver’s License issued by U.S State or outlying US possession" at bounding box center [764, 494] width 303 height 36
type input "Driver’s License issued by U.S State or outlying US possession"
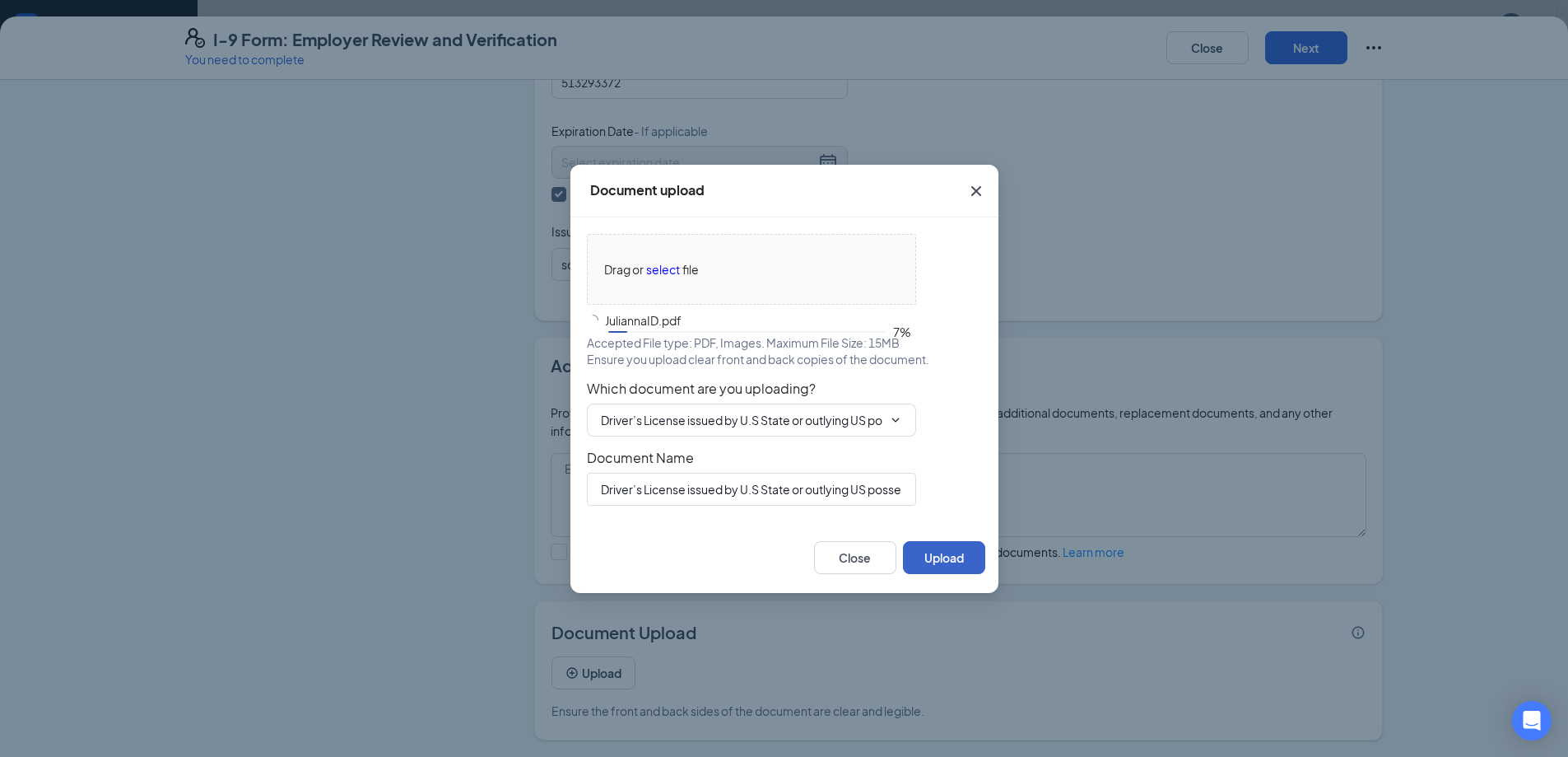
click at [932, 557] on button "Upload" at bounding box center [944, 557] width 82 height 32
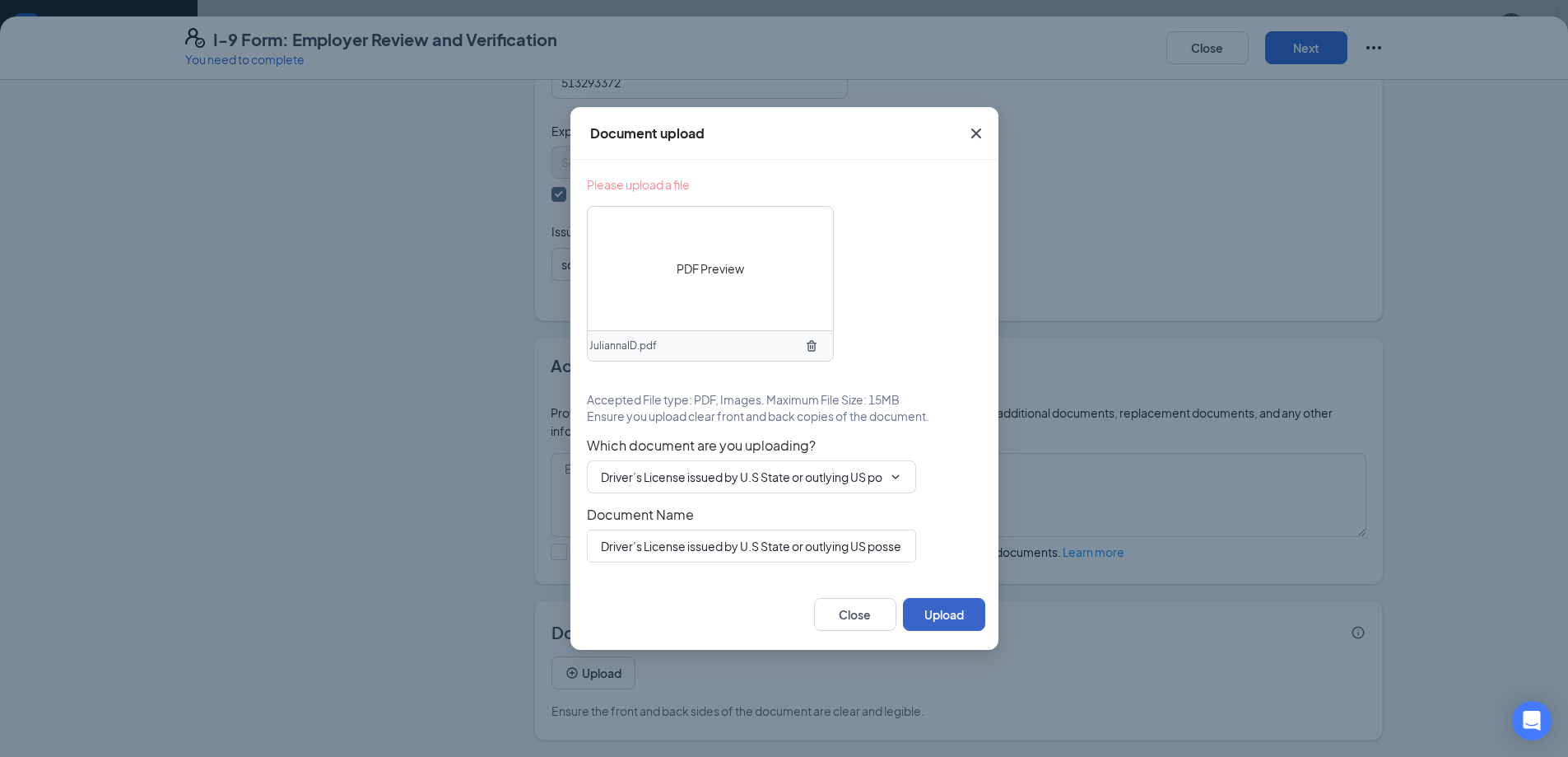
click at [966, 604] on button "Upload" at bounding box center [944, 614] width 82 height 32
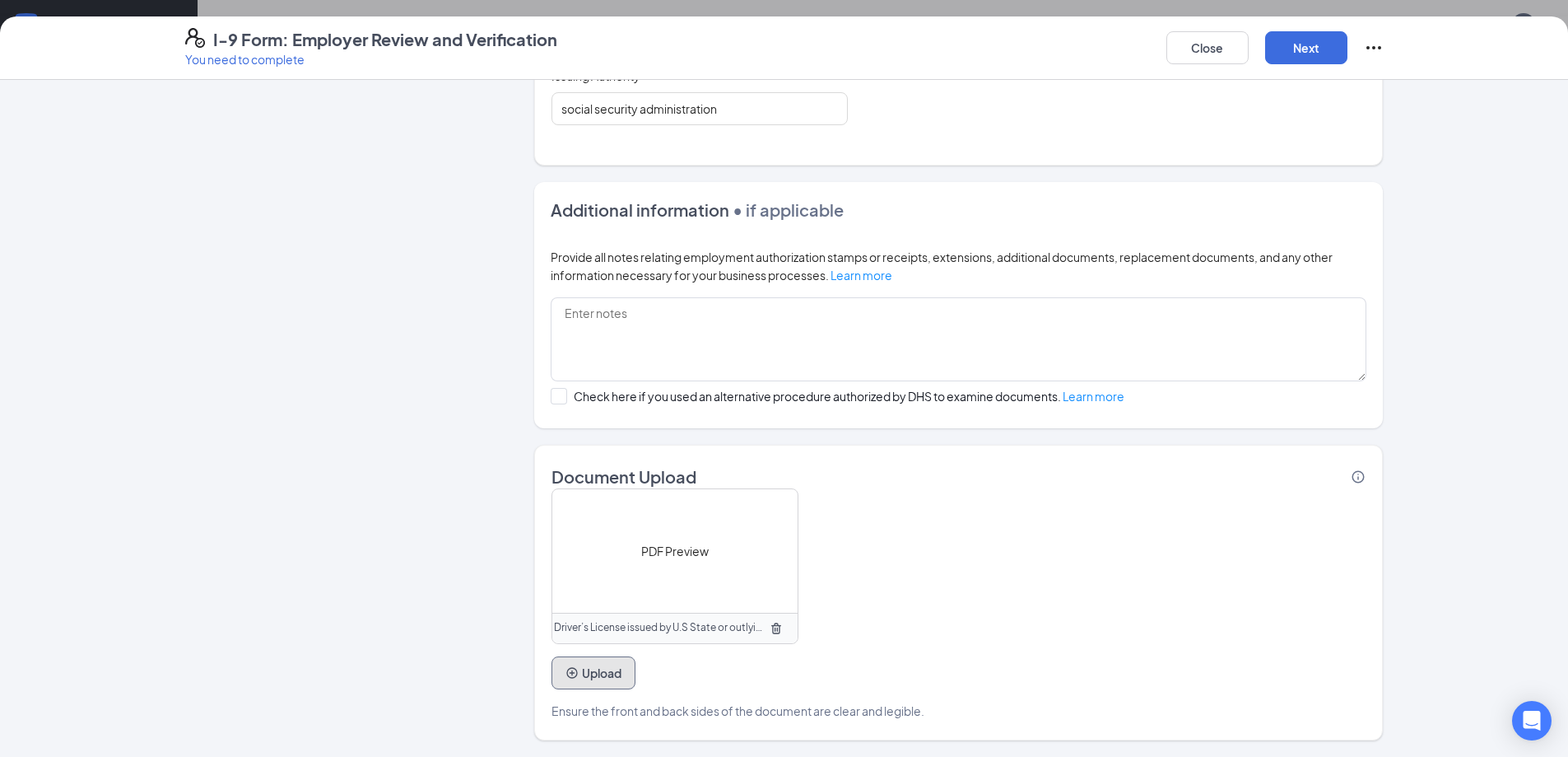
scroll to position [583, 0]
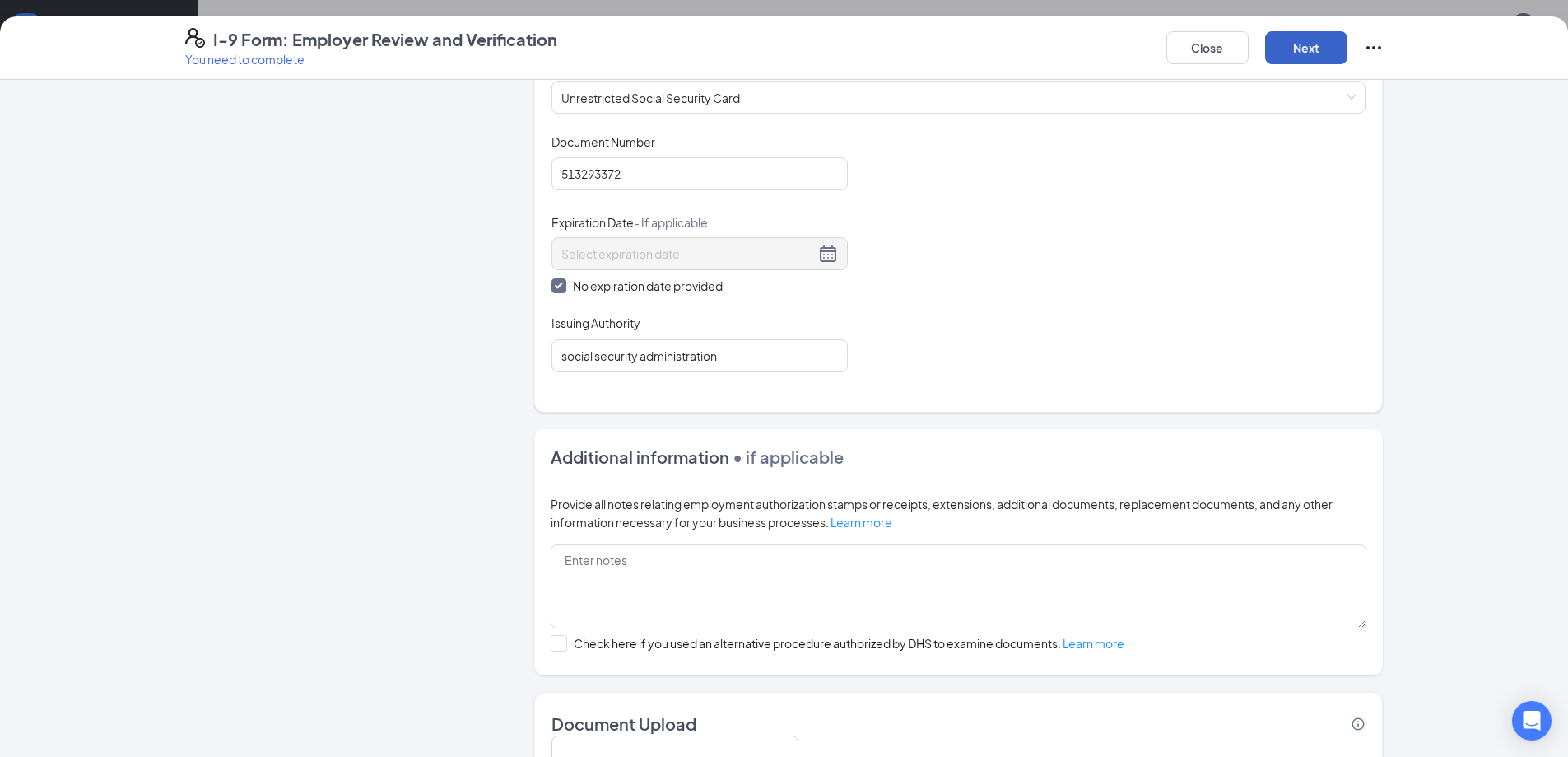
click at [1307, 51] on button "Next" at bounding box center [1307, 48] width 82 height 32
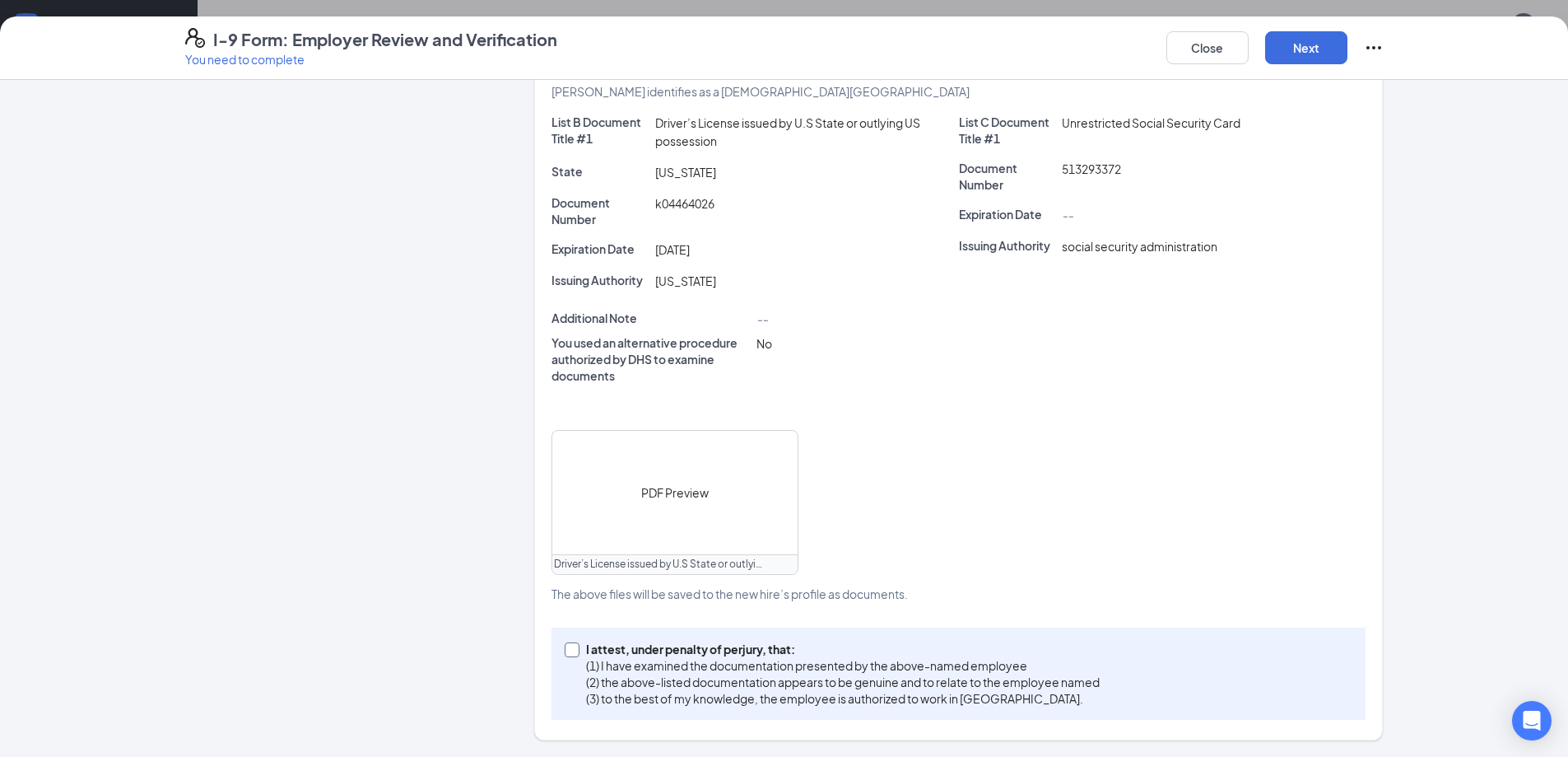
click at [565, 650] on input "I attest, under penalty of [PERSON_NAME], that: (1) I have examined the documen…" at bounding box center [571, 648] width 11 height 11
checkbox input "true"
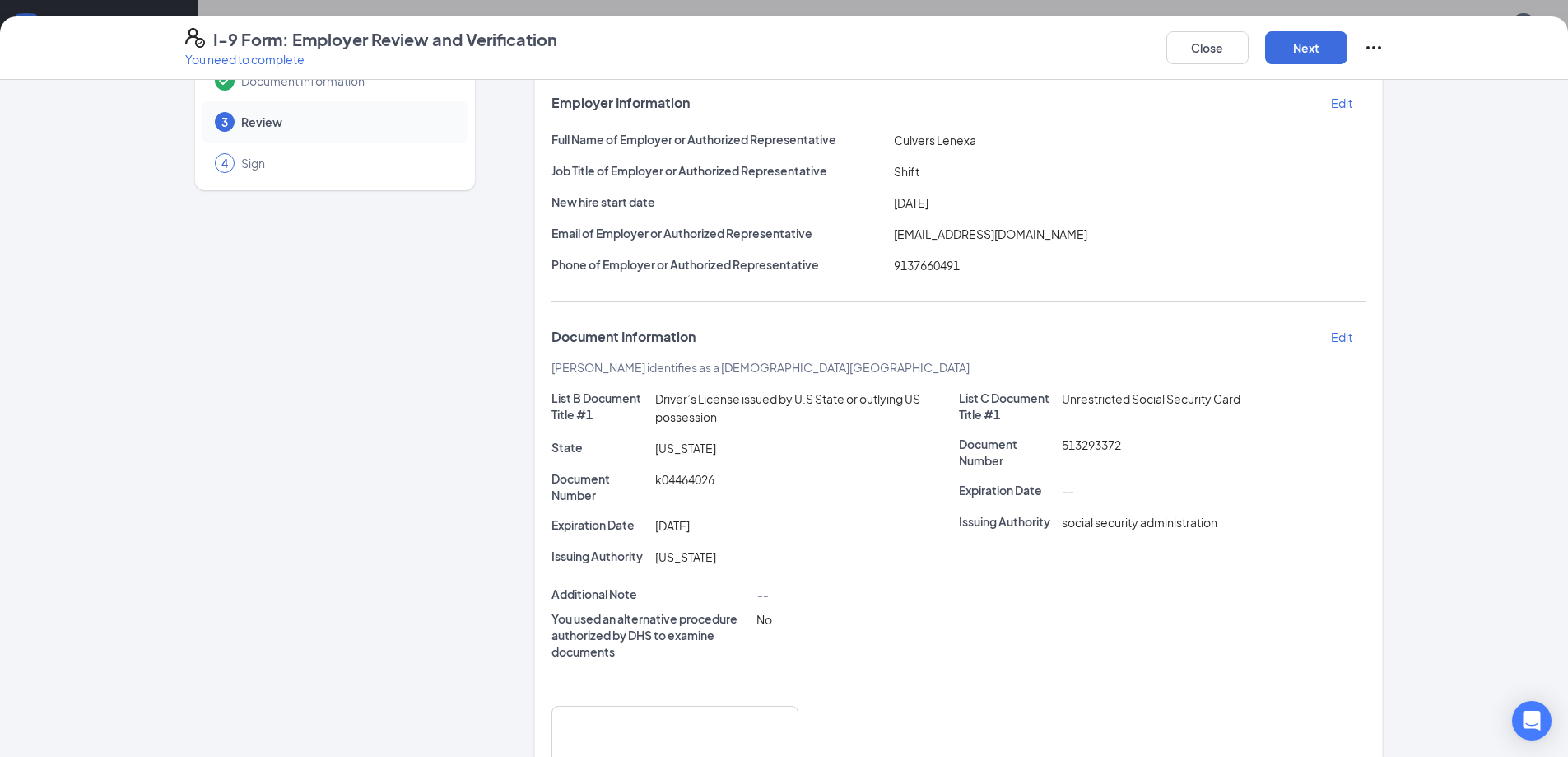
scroll to position [0, 0]
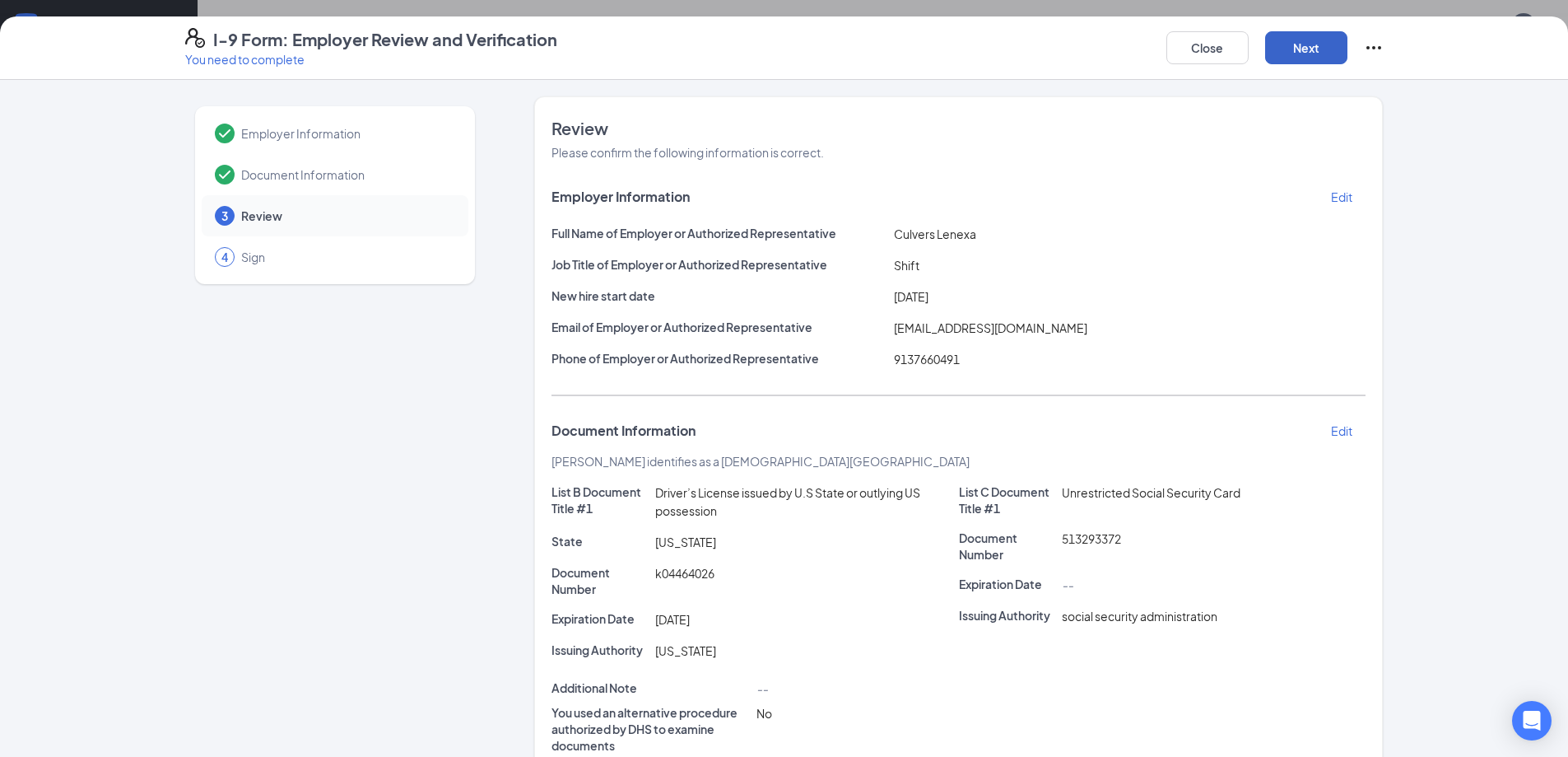
click at [1319, 45] on button "Next" at bounding box center [1307, 48] width 82 height 32
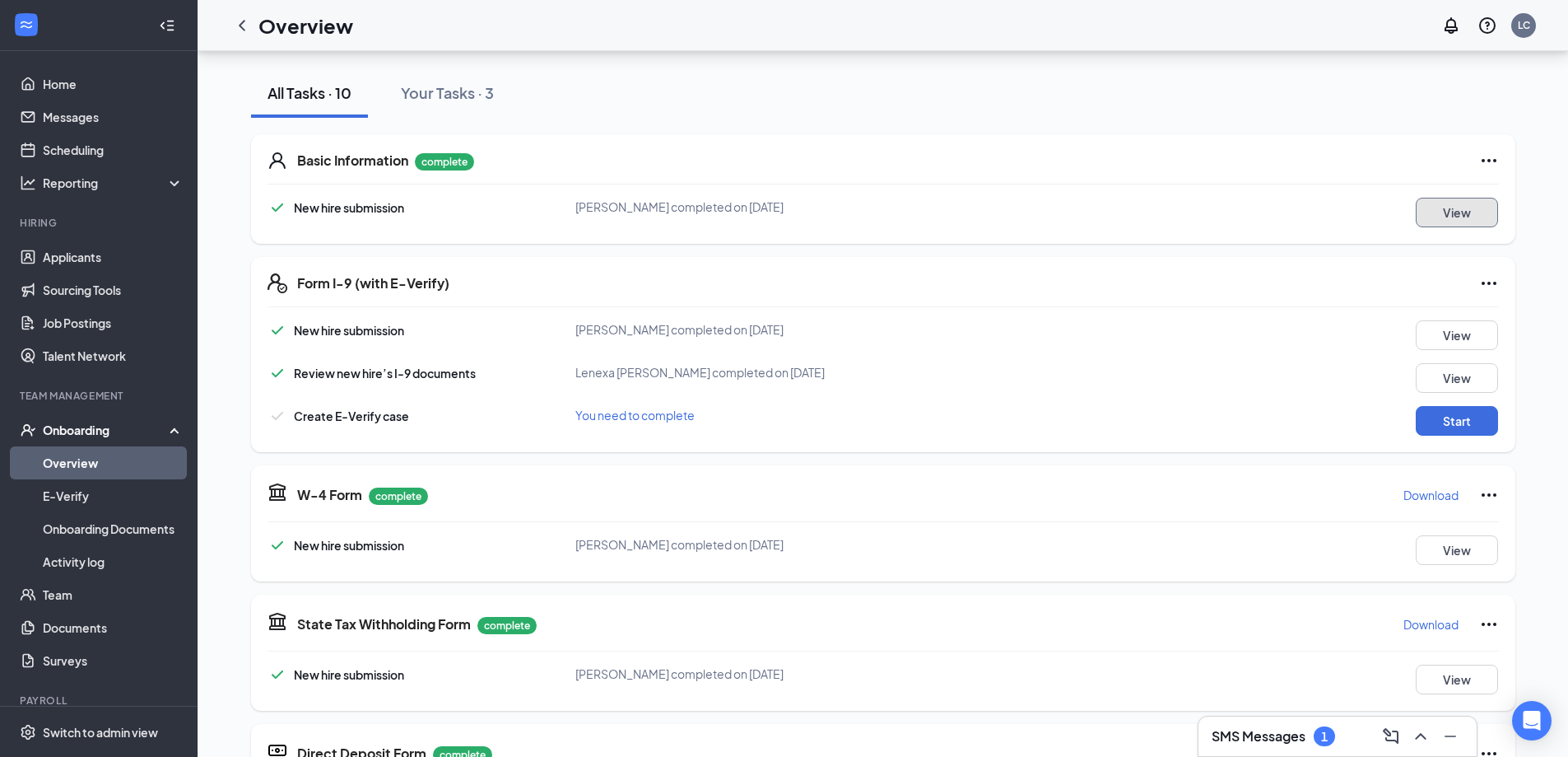
click at [1470, 219] on button "View" at bounding box center [1456, 212] width 82 height 30
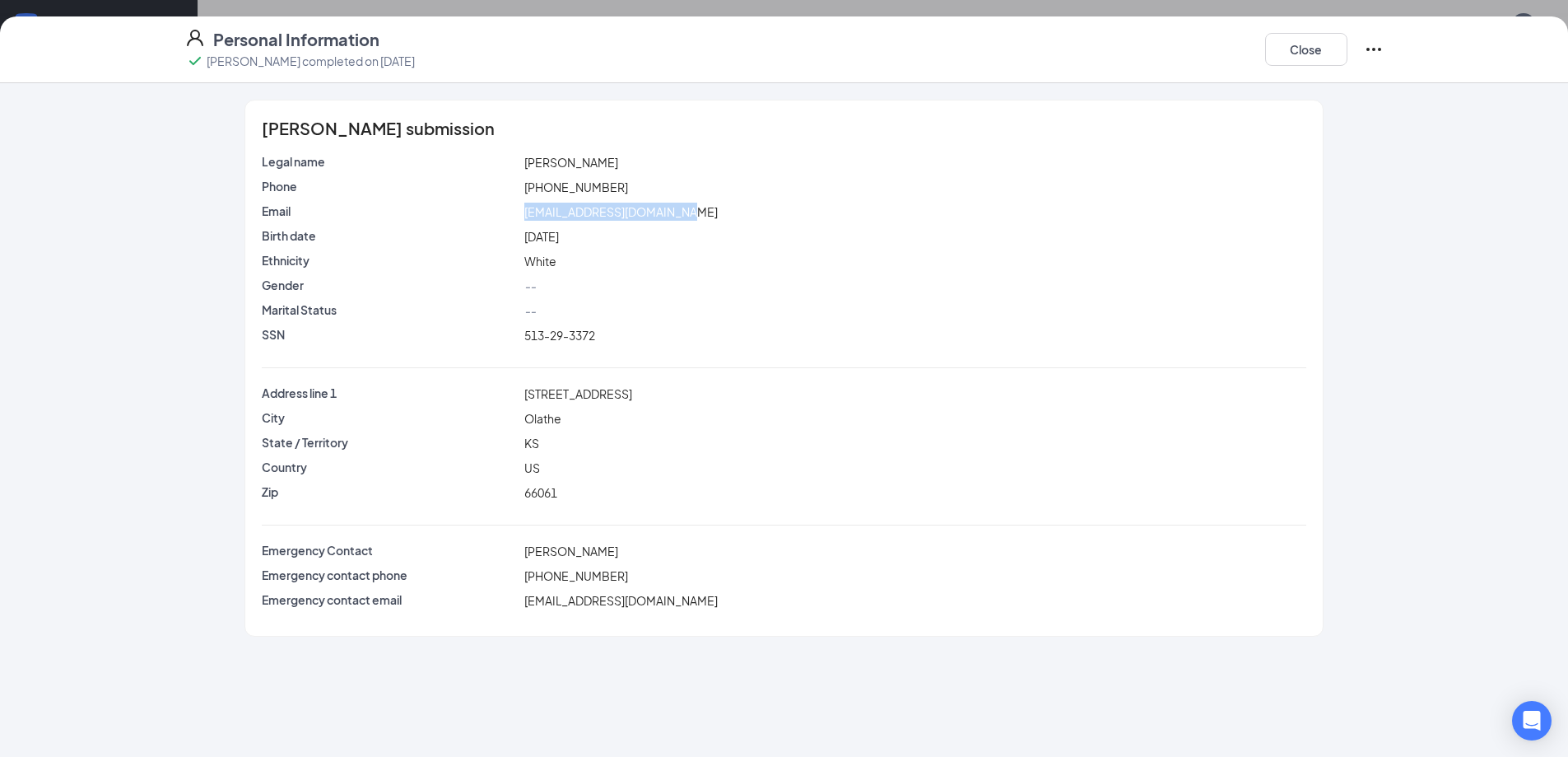
drag, startPoint x: 678, startPoint y: 214, endPoint x: 525, endPoint y: 216, distance: 153.0
click at [524, 216] on div "[EMAIL_ADDRESS][DOMAIN_NAME]" at bounding box center [914, 211] width 787 height 18
copy span "[EMAIL_ADDRESS][DOMAIN_NAME]"
